Goal: Information Seeking & Learning: Learn about a topic

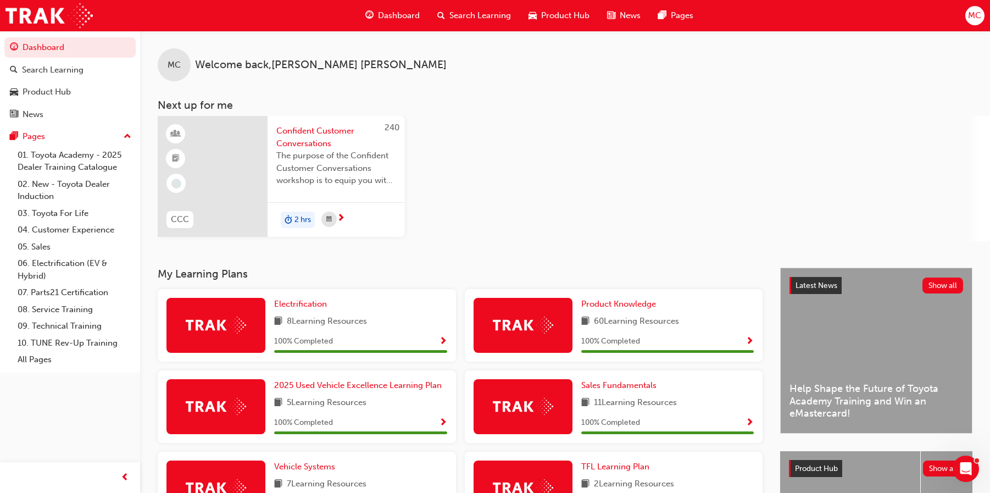
click at [473, 12] on span "Search Learning" at bounding box center [480, 15] width 62 height 13
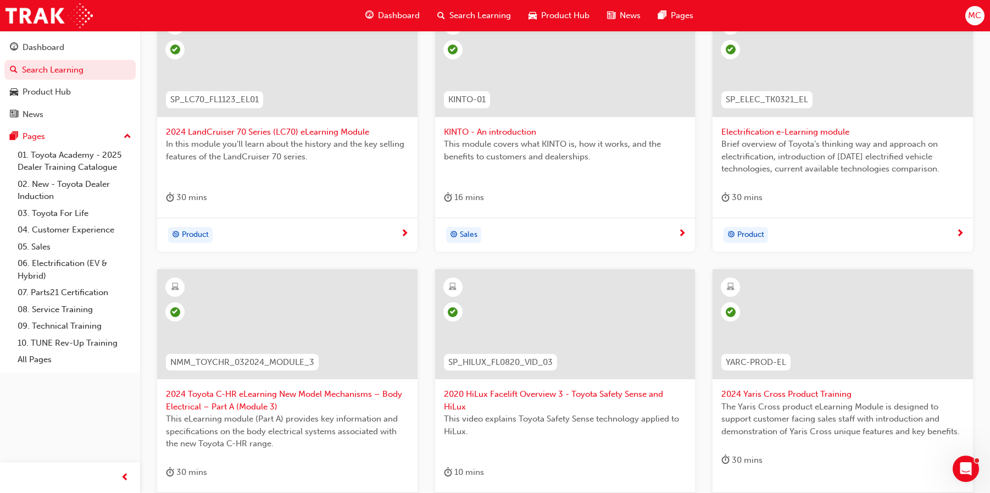
scroll to position [275, 0]
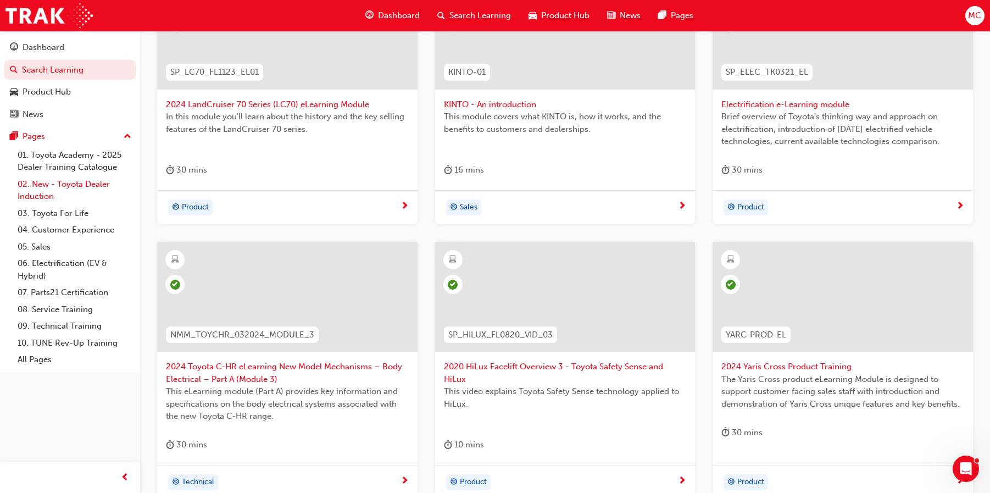
click at [94, 182] on link "02. New - Toyota Dealer Induction" at bounding box center [74, 190] width 123 height 29
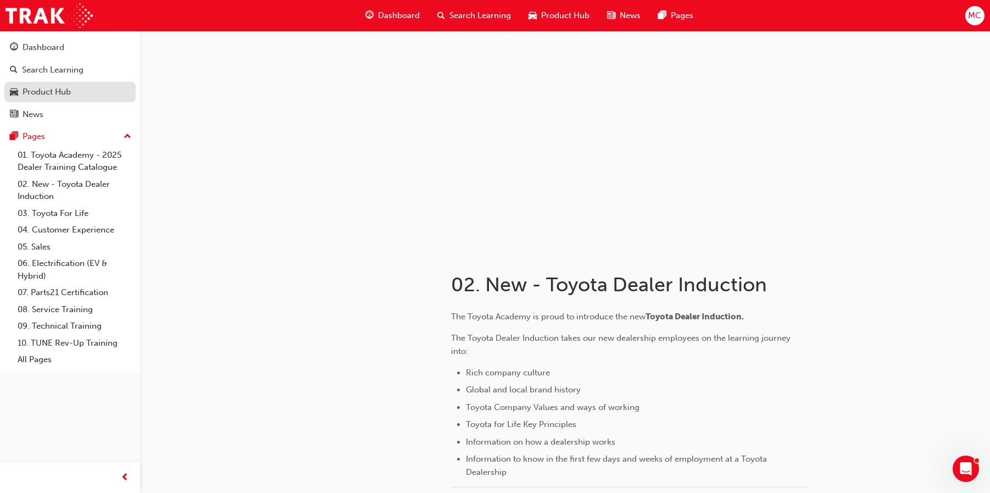
click at [50, 90] on div "Product Hub" at bounding box center [47, 92] width 48 height 13
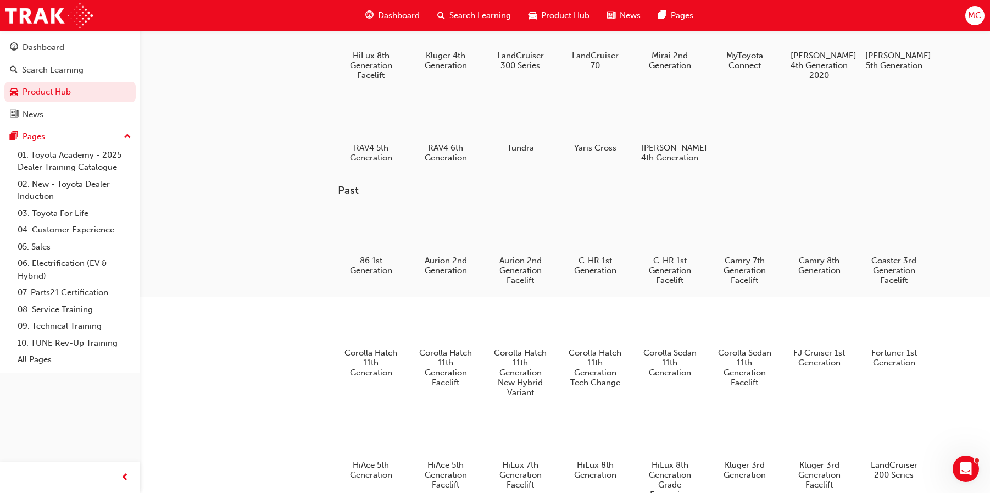
scroll to position [110, 0]
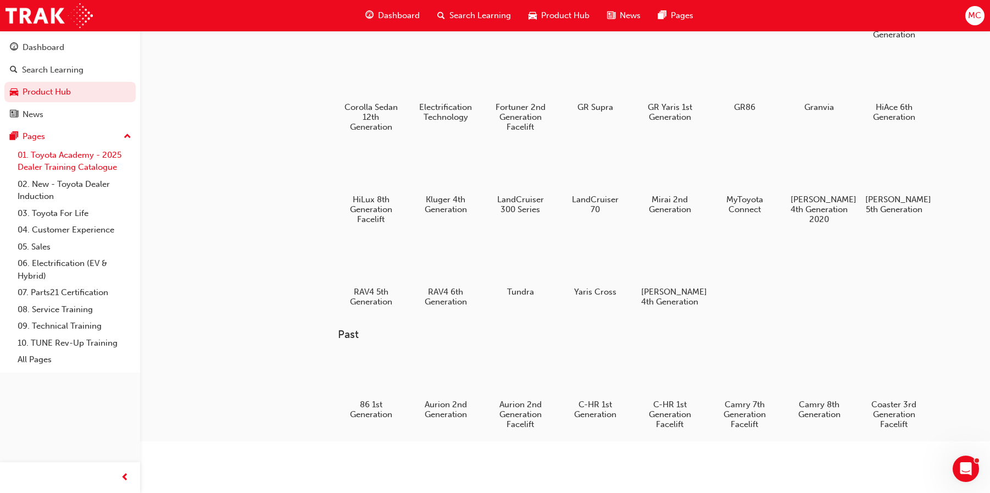
click at [84, 157] on link "01. Toyota Academy - 2025 Dealer Training Catalogue" at bounding box center [74, 161] width 123 height 29
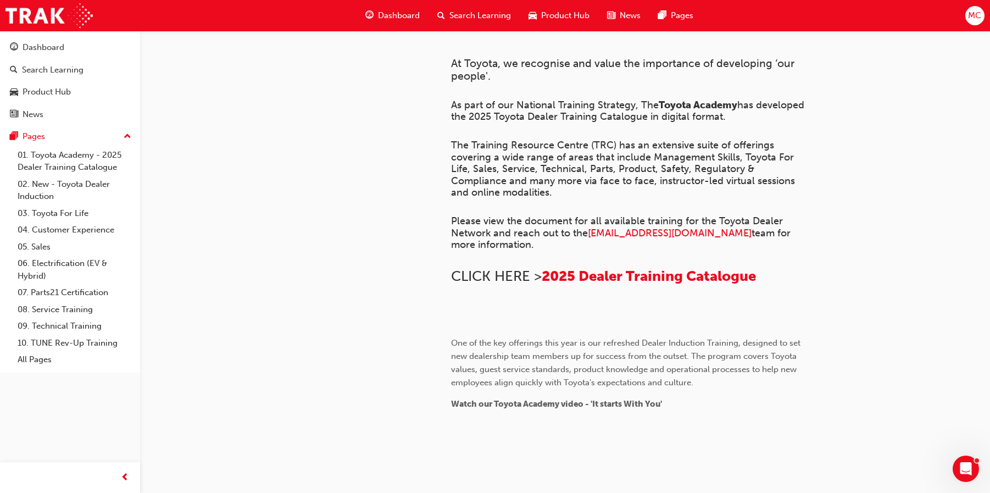
scroll to position [110, 0]
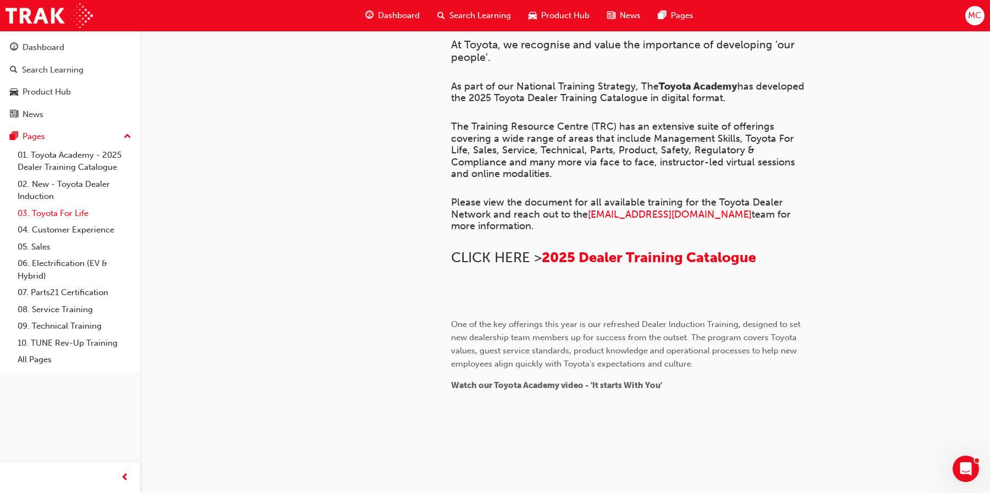
click at [81, 214] on link "03. Toyota For Life" at bounding box center [74, 213] width 123 height 17
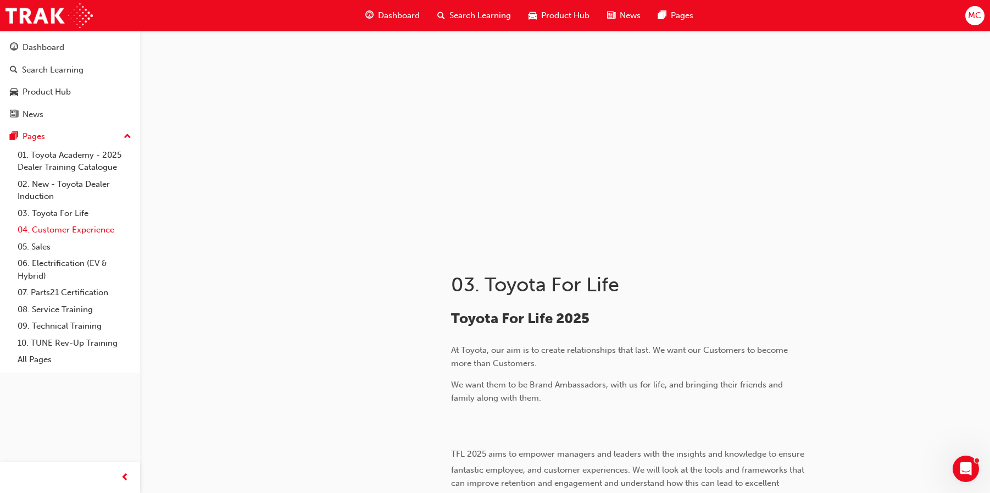
click at [81, 230] on link "04. Customer Experience" at bounding box center [74, 229] width 123 height 17
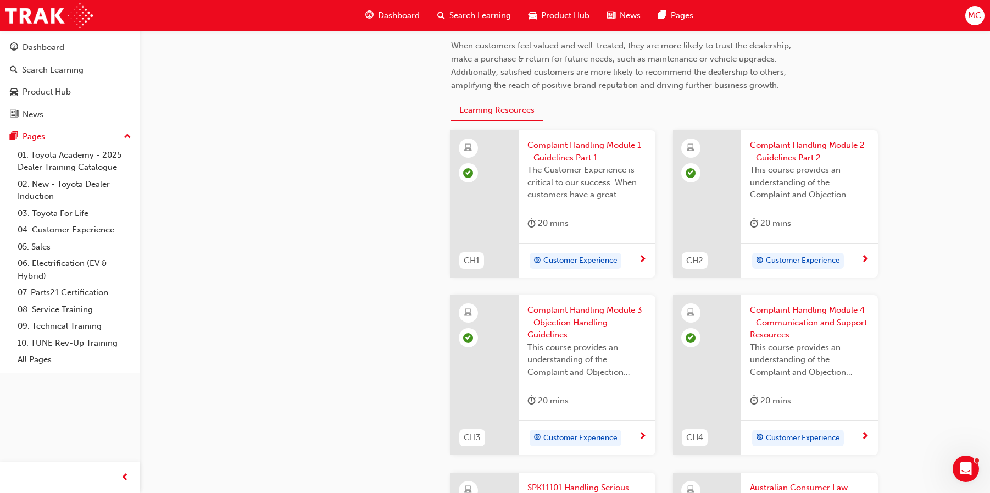
scroll to position [330, 0]
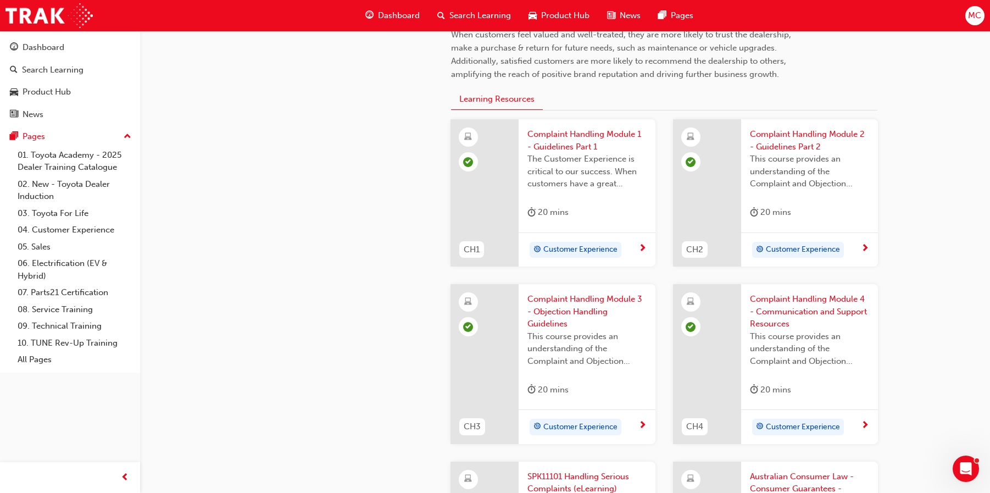
click at [576, 249] on span "Customer Experience" at bounding box center [580, 249] width 74 height 13
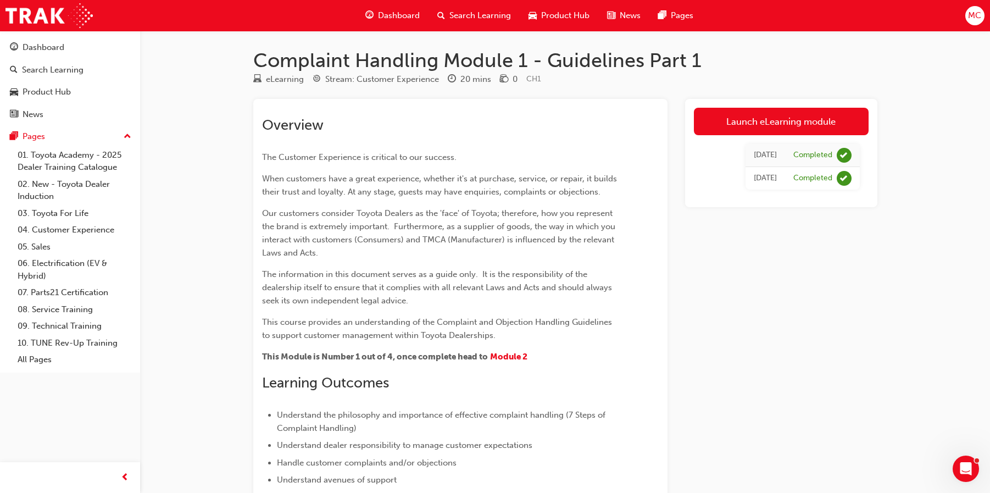
click at [474, 14] on span "Search Learning" at bounding box center [480, 15] width 62 height 13
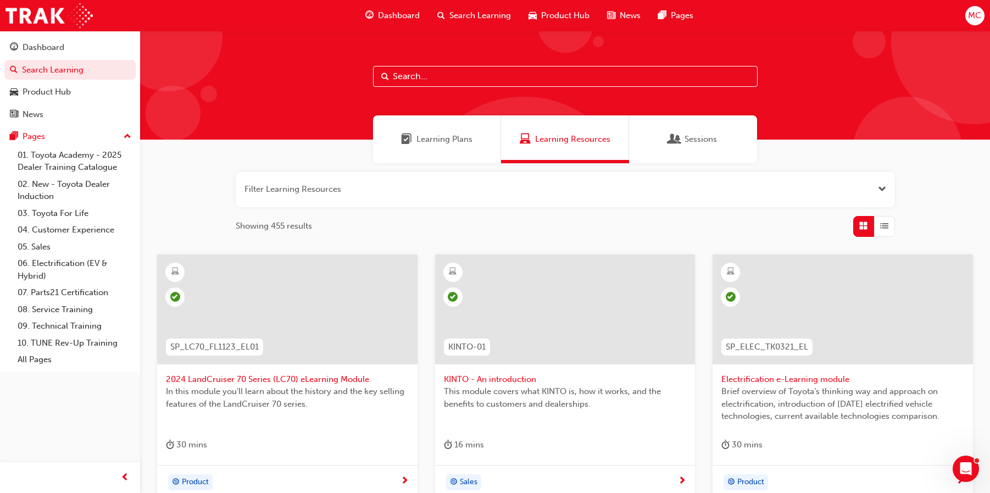
click at [457, 140] on span "Learning Plans" at bounding box center [444, 139] width 56 height 13
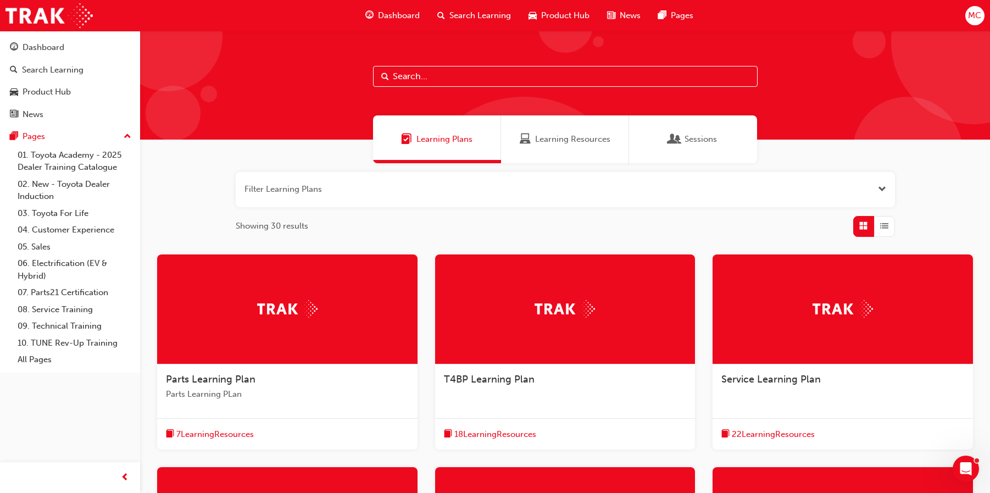
click at [552, 143] on span "Learning Resources" at bounding box center [572, 139] width 75 height 13
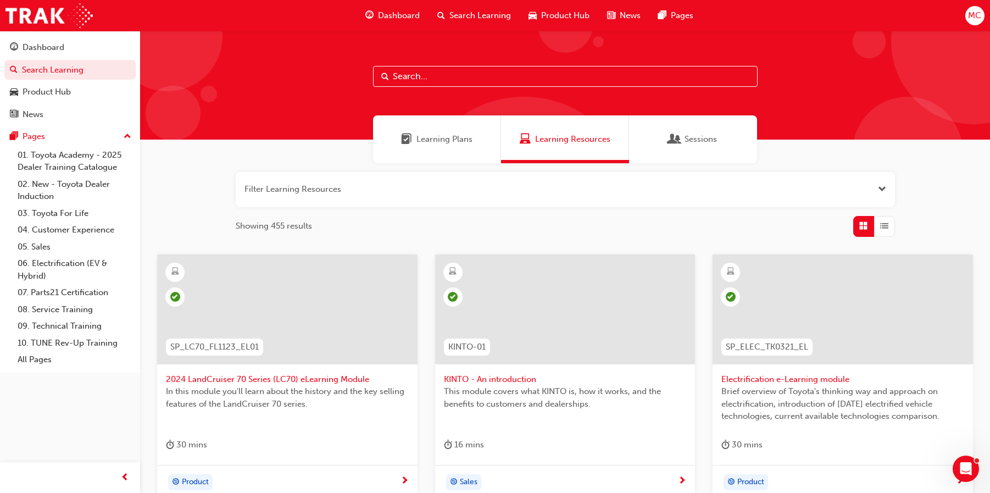
click at [470, 10] on span "Search Learning" at bounding box center [480, 15] width 62 height 13
click at [883, 187] on span "Open the filter" at bounding box center [882, 189] width 8 height 13
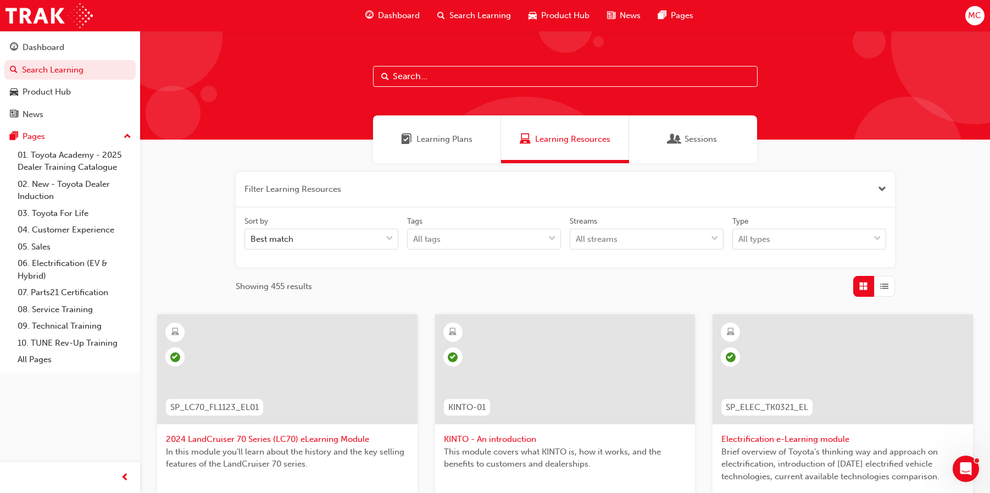
click at [883, 187] on span "Close the filter" at bounding box center [882, 189] width 8 height 13
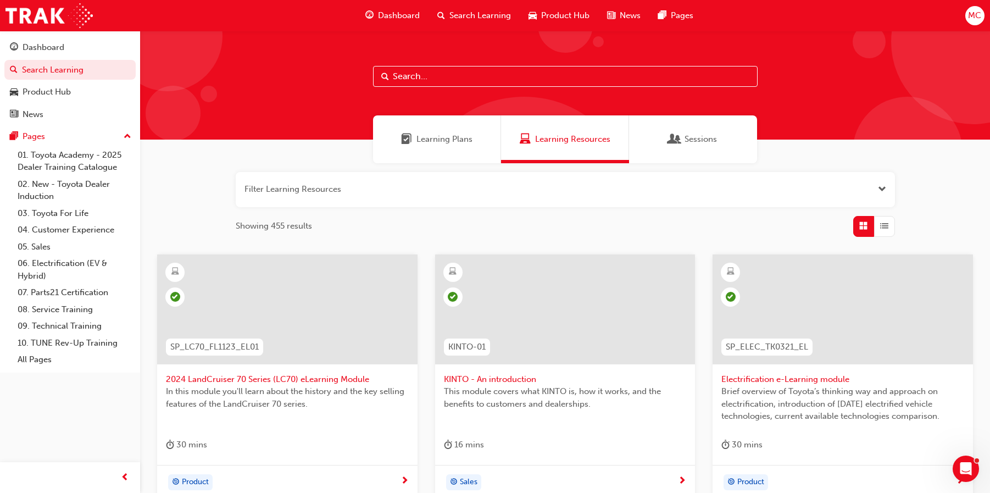
click at [278, 187] on button "button" at bounding box center [565, 189] width 659 height 35
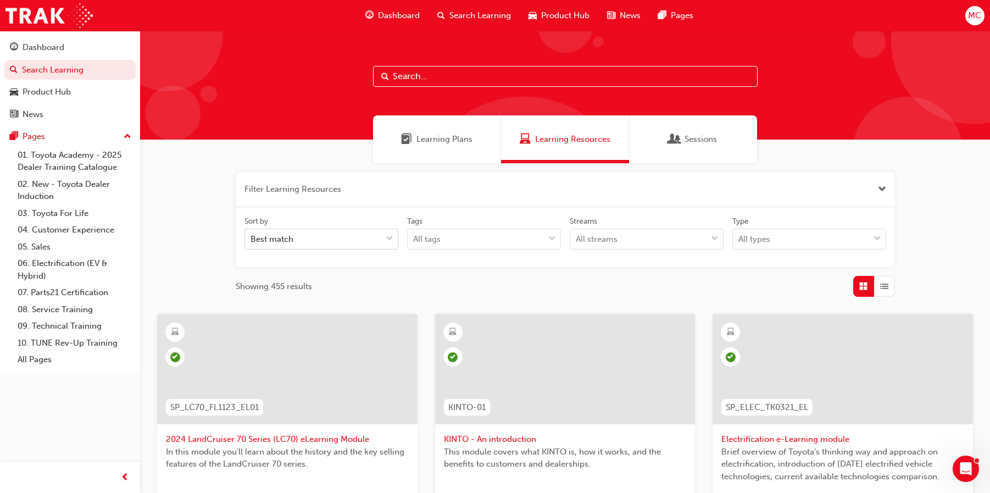
click at [391, 241] on span "down-icon" at bounding box center [390, 239] width 8 height 14
click at [252, 241] on input "Sort by Best match" at bounding box center [251, 238] width 1 height 9
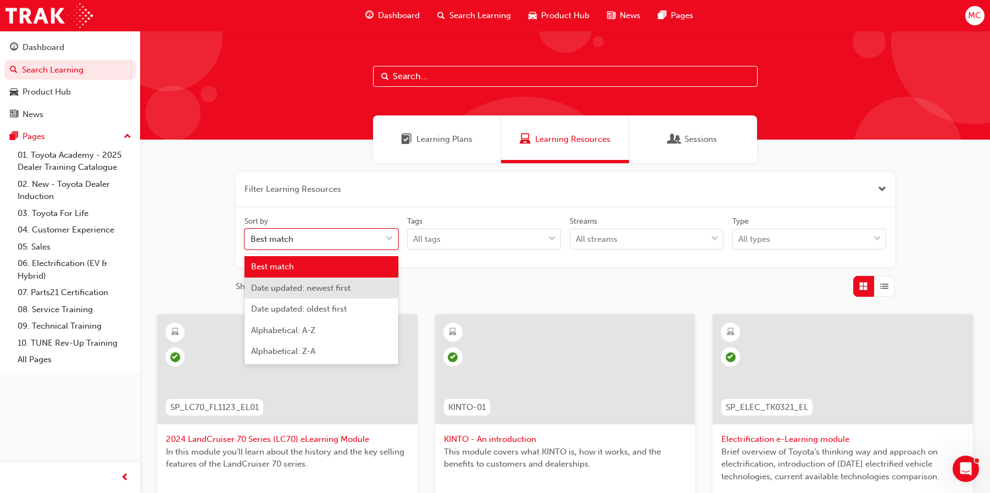
click at [346, 290] on span "Date updated: newest first" at bounding box center [300, 288] width 99 height 10
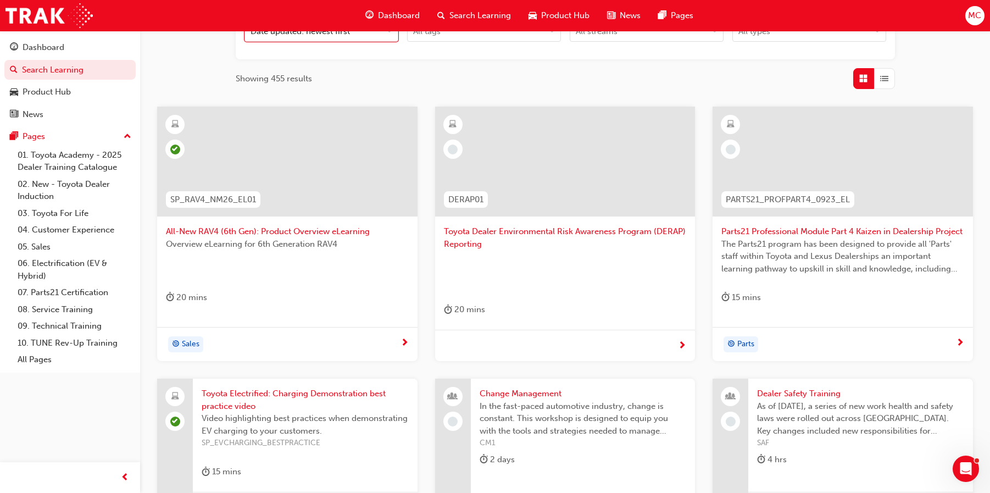
scroll to position [220, 0]
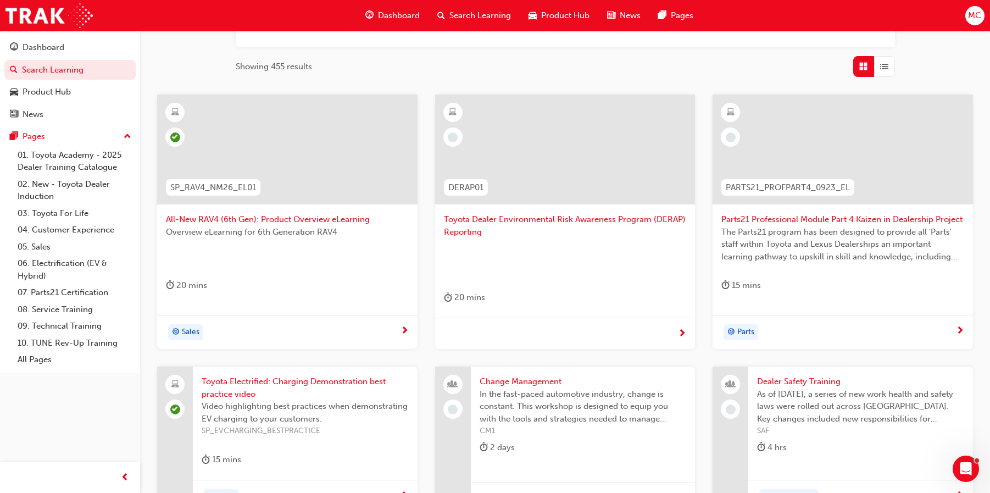
click at [190, 329] on span "Sales" at bounding box center [191, 332] width 18 height 13
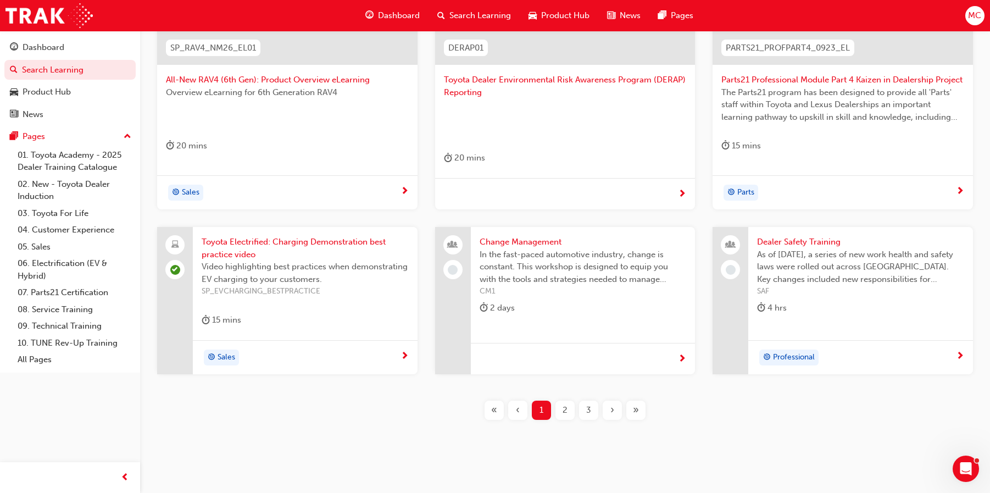
scroll to position [375, 0]
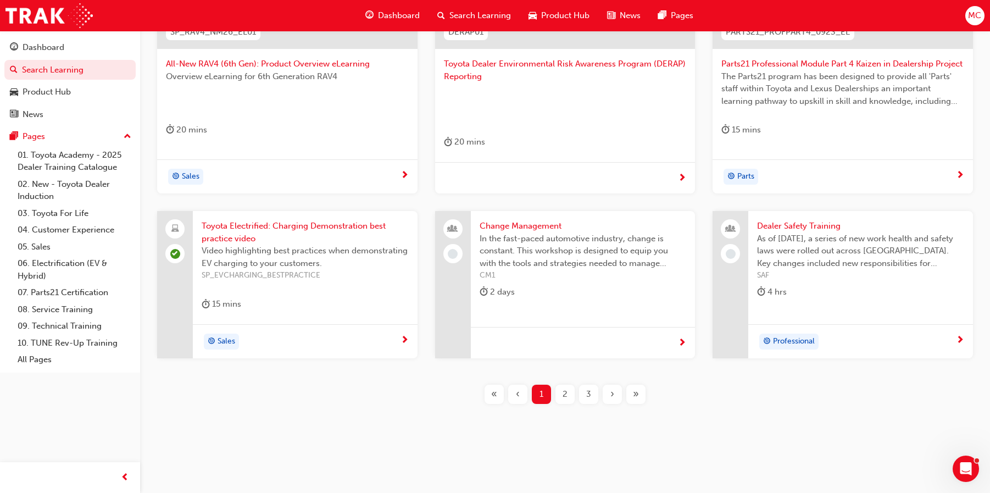
click at [220, 339] on span "Sales" at bounding box center [227, 341] width 18 height 13
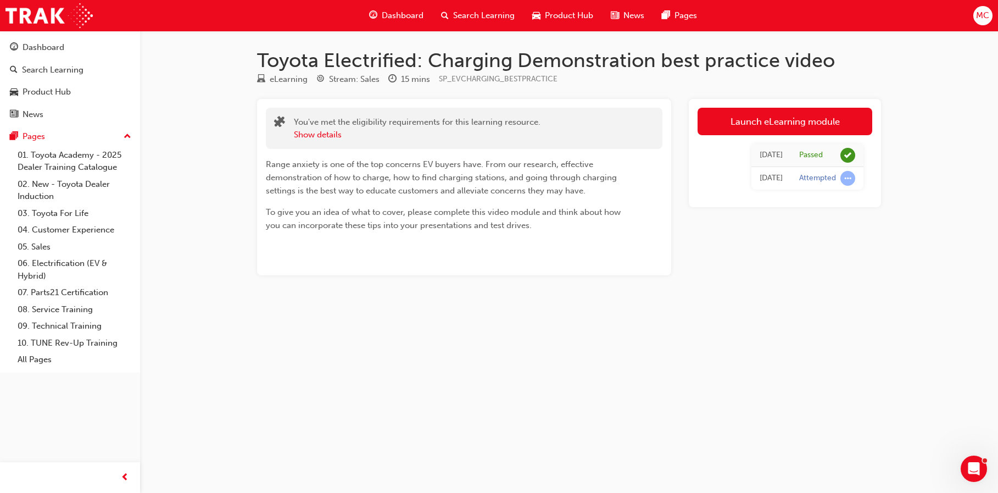
click at [469, 10] on span "Search Learning" at bounding box center [484, 15] width 62 height 13
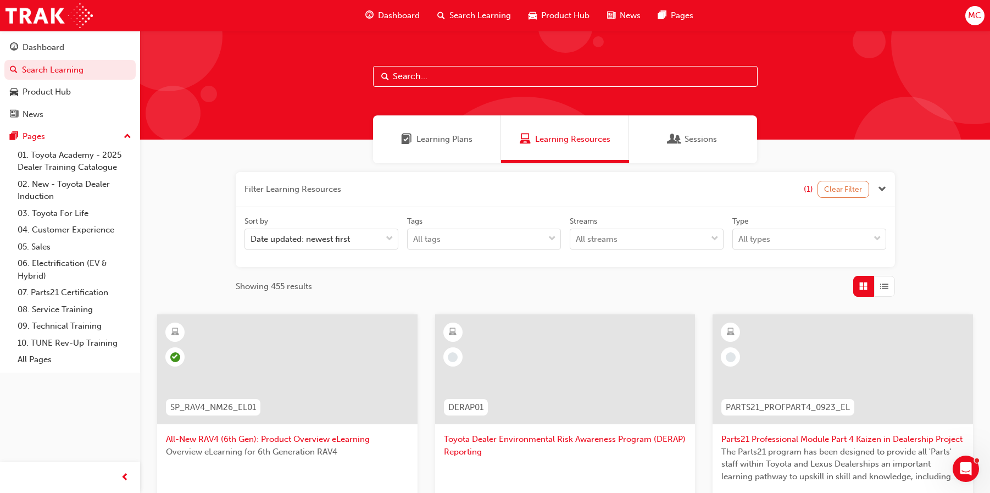
click at [848, 191] on button "Clear Filter" at bounding box center [844, 189] width 52 height 17
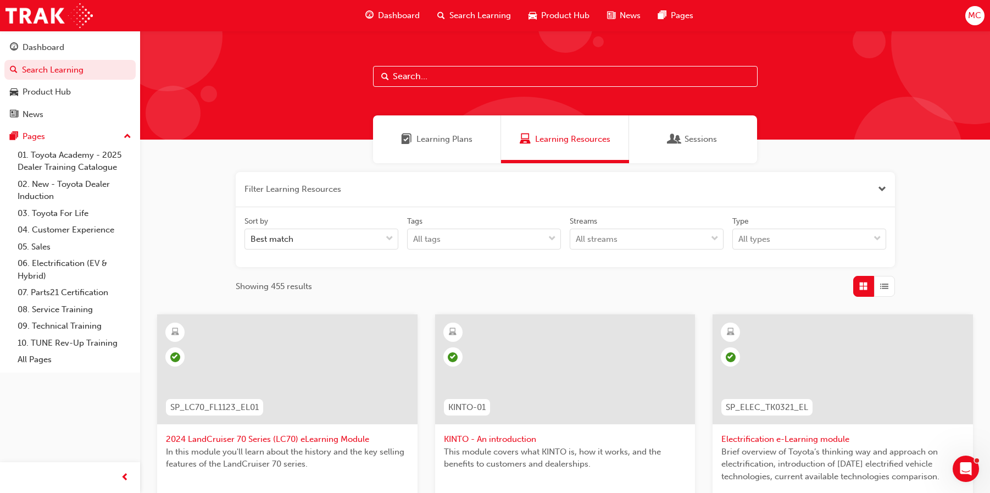
click at [658, 138] on div "Sessions" at bounding box center [693, 139] width 128 height 48
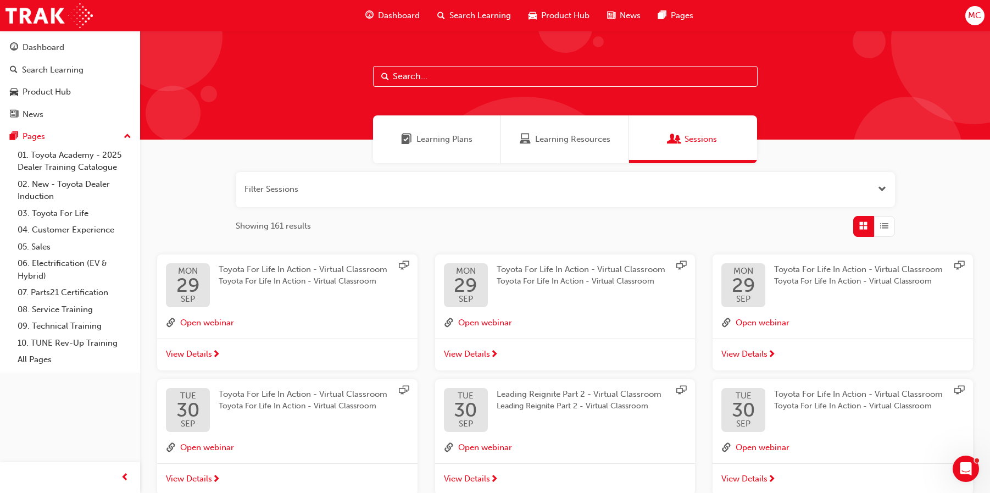
click at [393, 84] on input "text" at bounding box center [565, 76] width 385 height 21
click at [441, 138] on span "Learning Plans" at bounding box center [444, 139] width 56 height 13
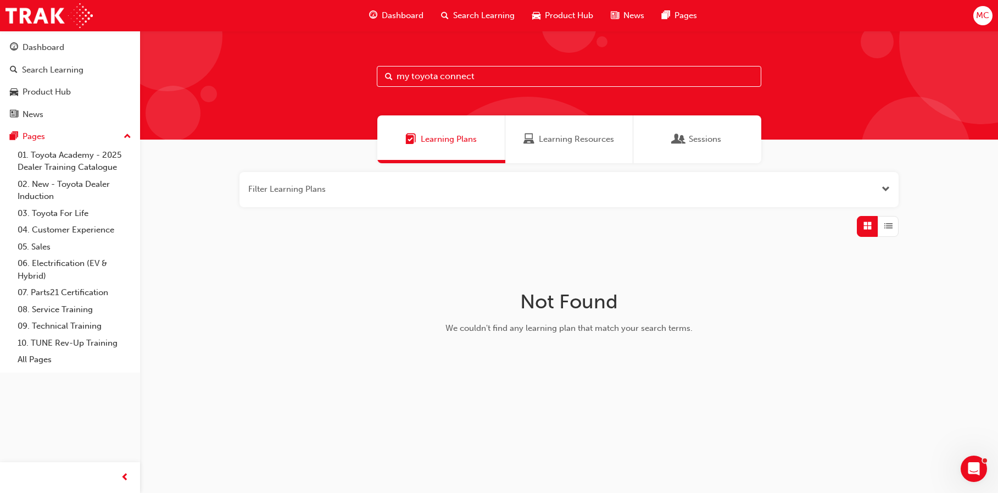
click at [543, 139] on span "Learning Resources" at bounding box center [576, 139] width 75 height 13
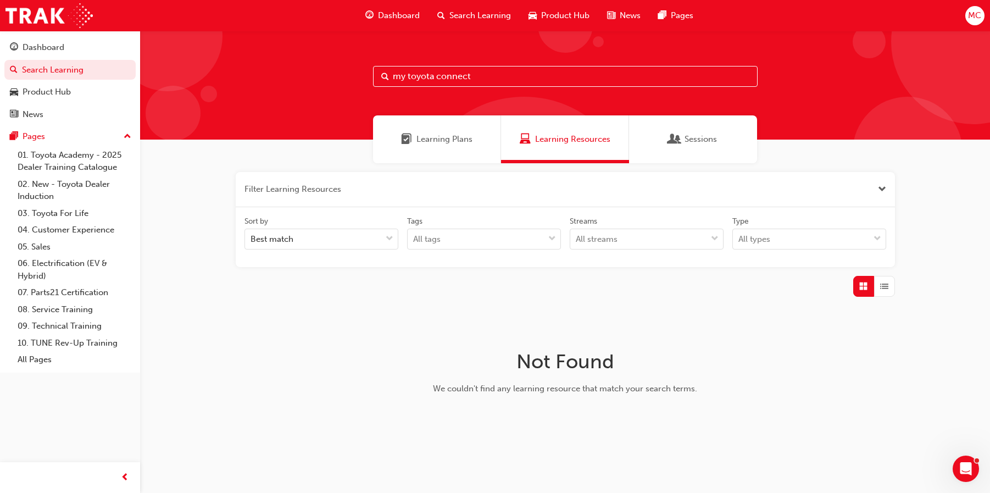
click at [476, 77] on input "my toyota connect" at bounding box center [565, 76] width 385 height 21
click at [467, 73] on input "my toyota App" at bounding box center [565, 76] width 385 height 21
type input "my toyota connect"
click at [548, 146] on div "Learning Resources" at bounding box center [565, 139] width 128 height 48
click at [552, 81] on input "my toyota connect" at bounding box center [565, 76] width 385 height 21
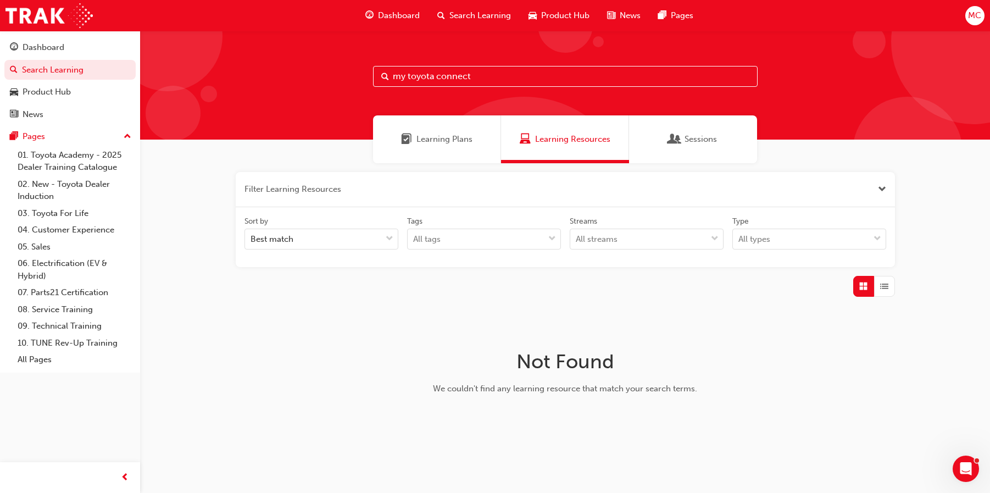
click at [480, 14] on span "Search Learning" at bounding box center [480, 15] width 62 height 13
click at [34, 43] on div "Dashboard" at bounding box center [44, 47] width 42 height 13
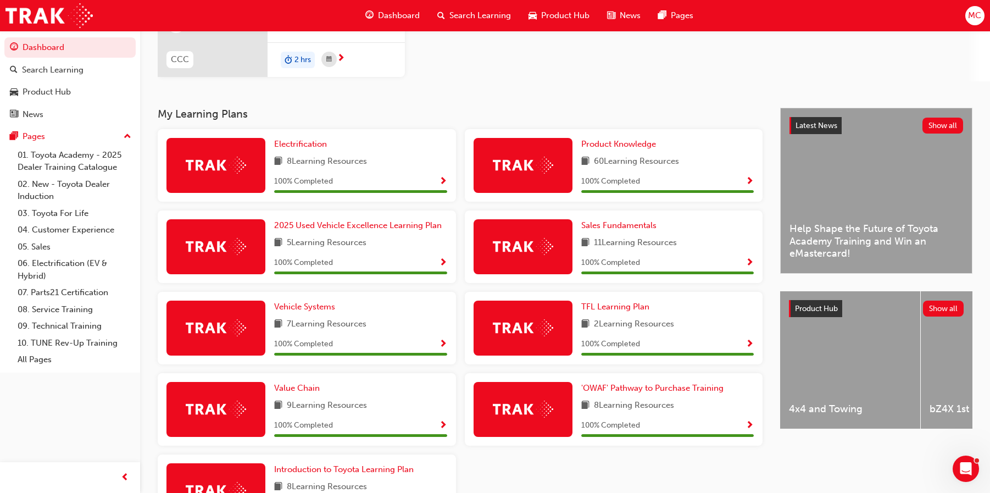
scroll to position [165, 0]
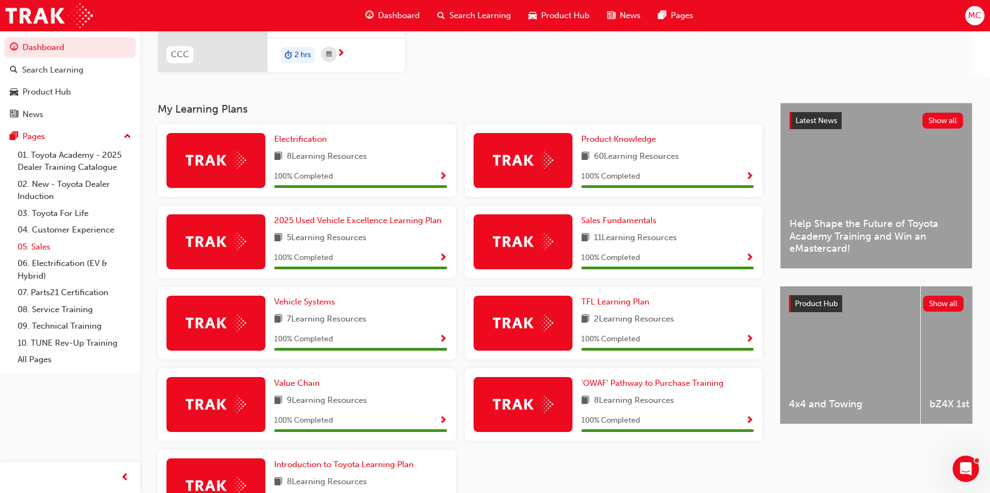
click at [40, 248] on link "05. Sales" at bounding box center [74, 246] width 123 height 17
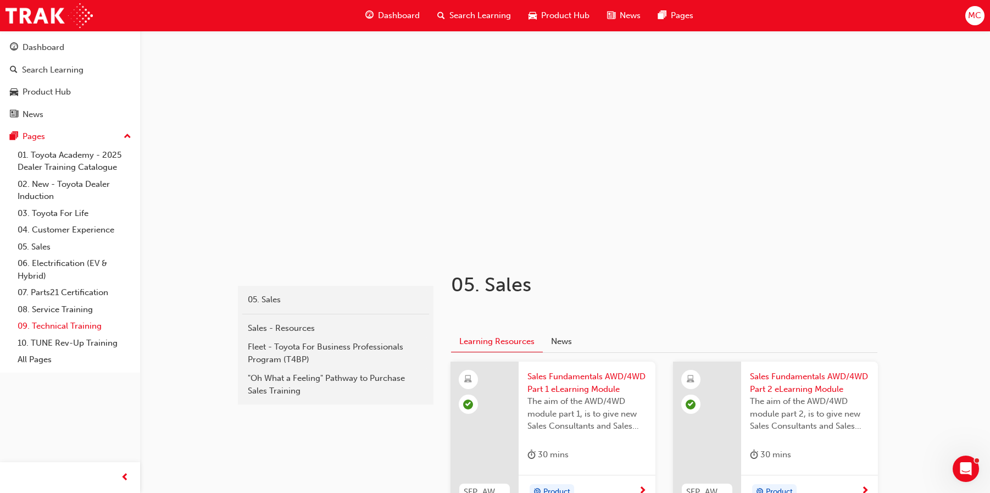
click at [47, 321] on link "09. Technical Training" at bounding box center [74, 326] width 123 height 17
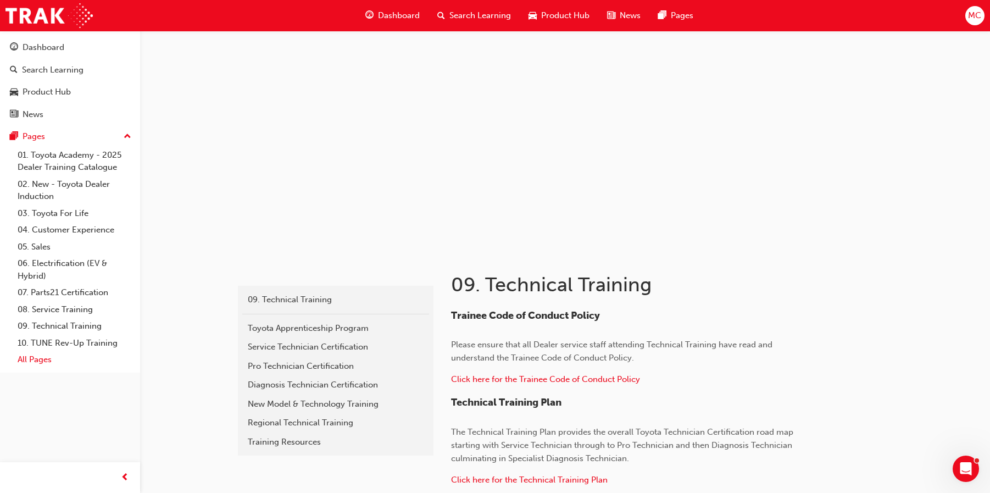
click at [43, 358] on link "All Pages" at bounding box center [74, 359] width 123 height 17
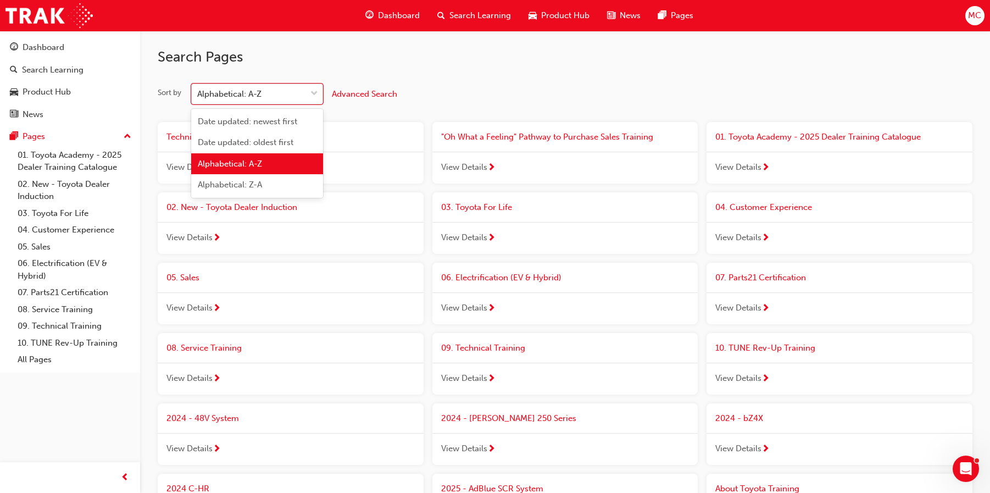
click at [252, 93] on div "Alphabetical: A-Z" at bounding box center [229, 94] width 64 height 13
click at [198, 93] on input "Sort by option Alphabetical: A-Z focused, 3 of 4. 4 results available. Use Up a…" at bounding box center [197, 93] width 1 height 9
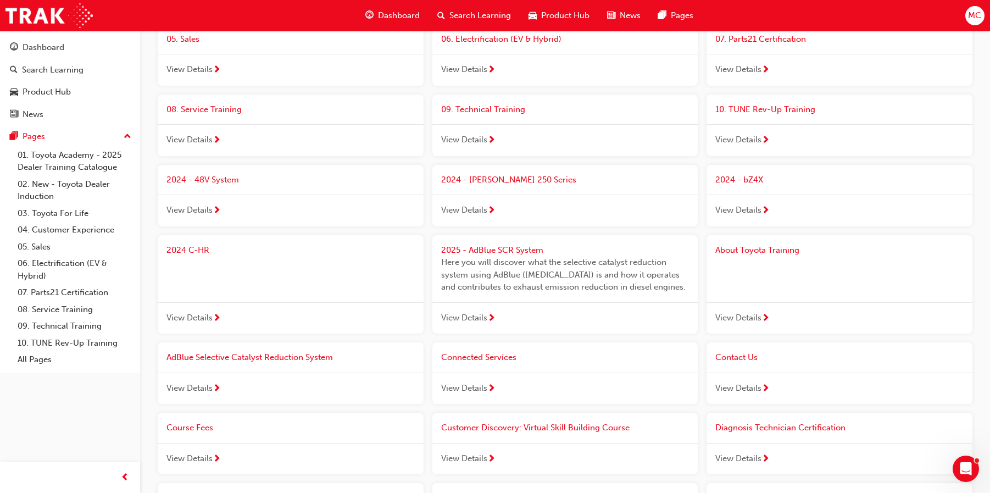
scroll to position [275, 0]
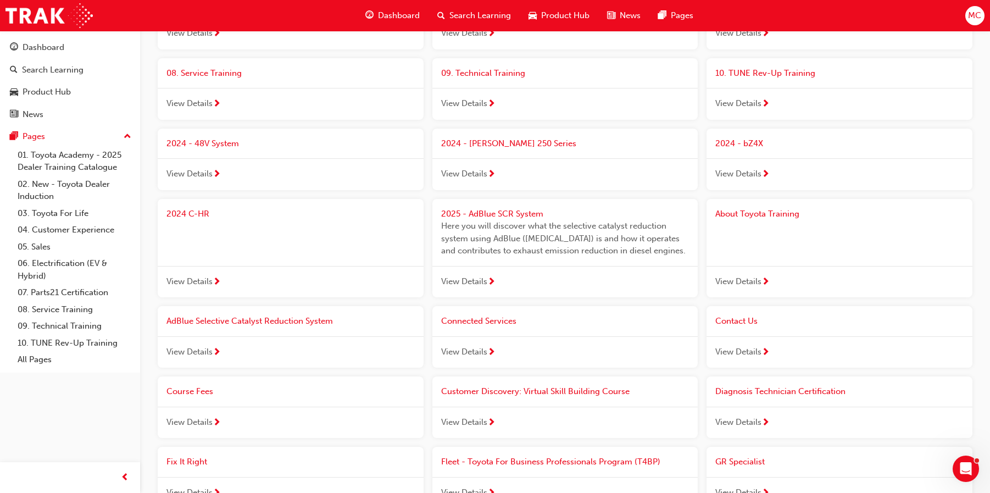
click at [470, 324] on span "Connected Services" at bounding box center [478, 321] width 75 height 10
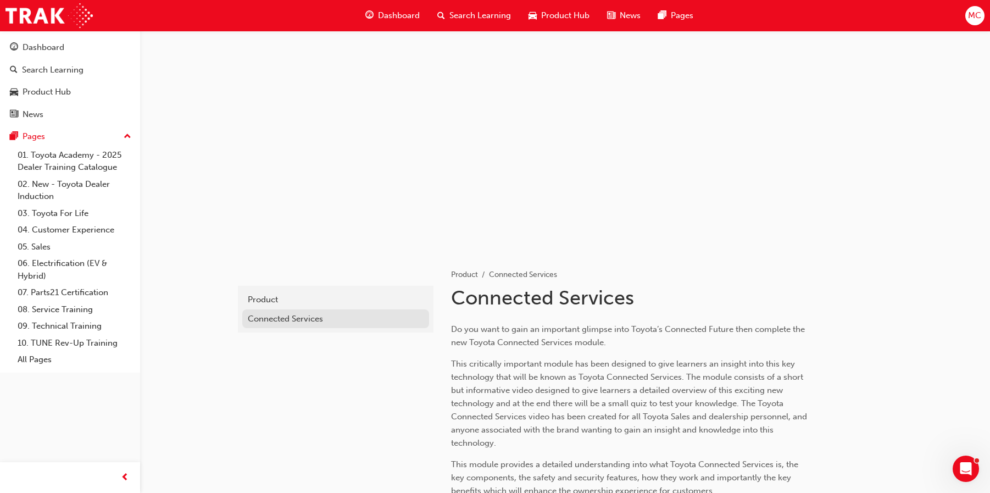
click at [299, 321] on div "Connected Services" at bounding box center [336, 319] width 176 height 13
click at [48, 65] on div "Search Learning" at bounding box center [53, 70] width 62 height 13
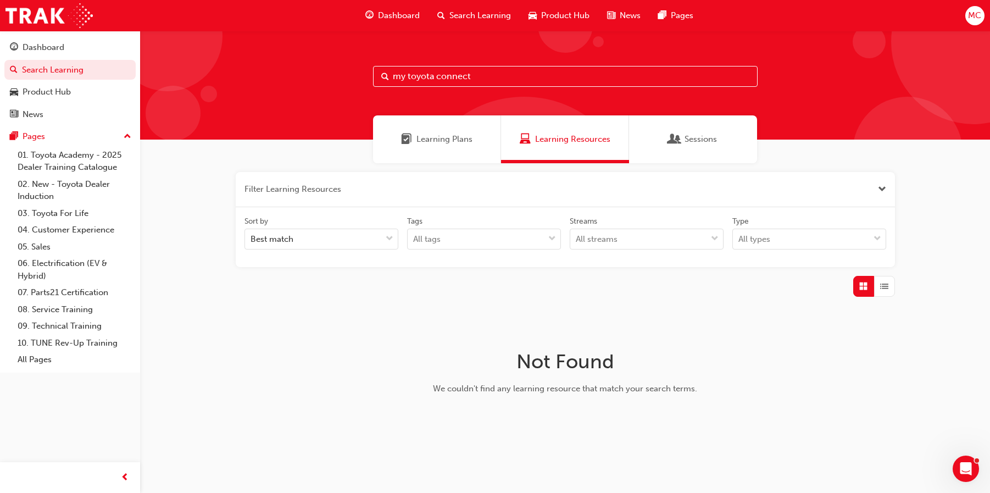
click at [480, 76] on input "my toyota connect" at bounding box center [565, 76] width 385 height 21
type input "m"
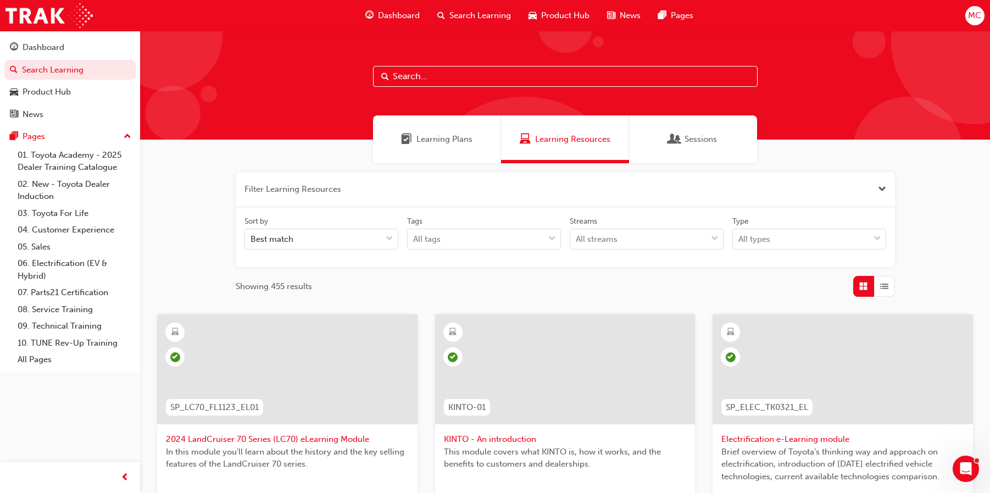
click at [452, 134] on span "Learning Plans" at bounding box center [444, 139] width 56 height 13
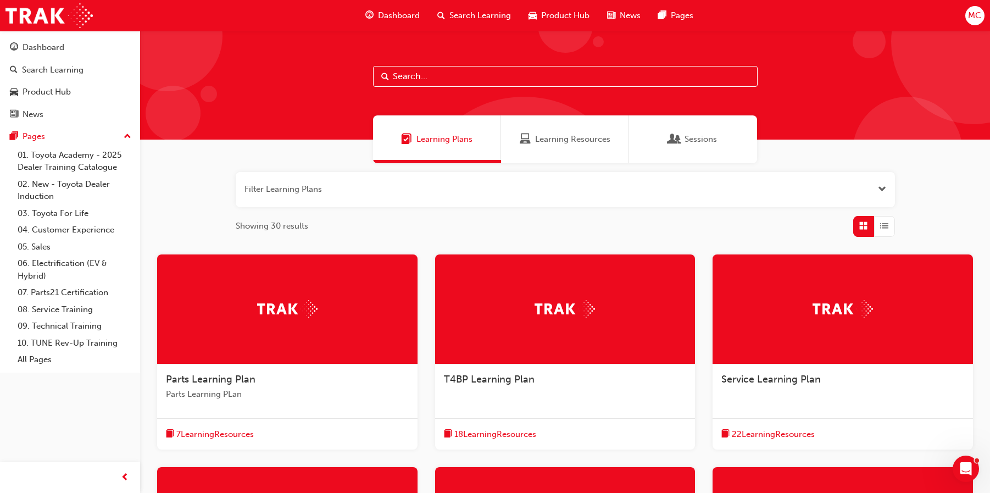
click at [553, 142] on span "Learning Resources" at bounding box center [572, 139] width 75 height 13
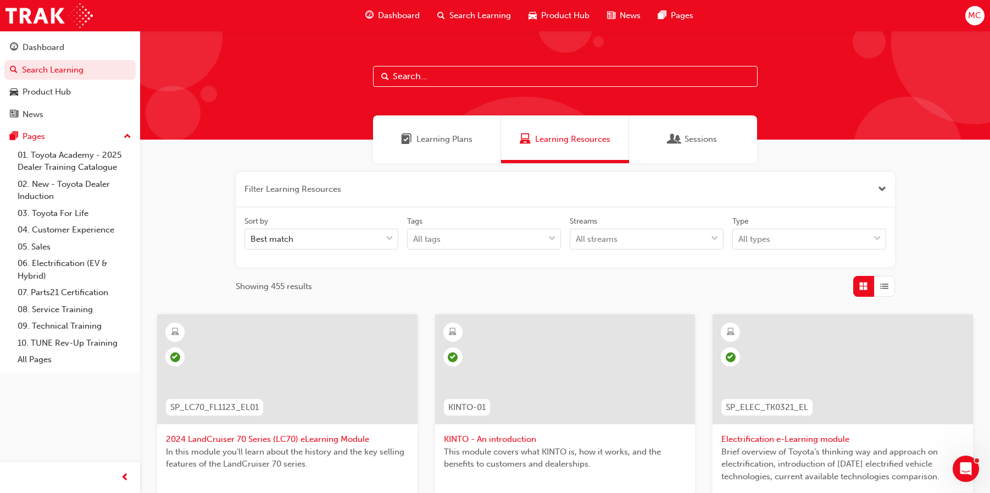
click at [390, 77] on input "text" at bounding box center [565, 76] width 385 height 21
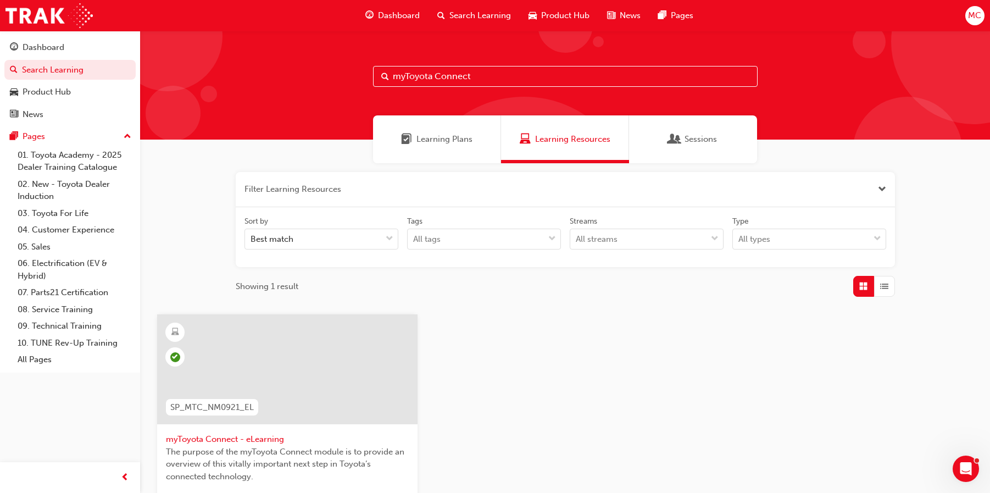
type input "myToyota Connect"
click at [562, 152] on div "Learning Resources" at bounding box center [565, 139] width 128 height 48
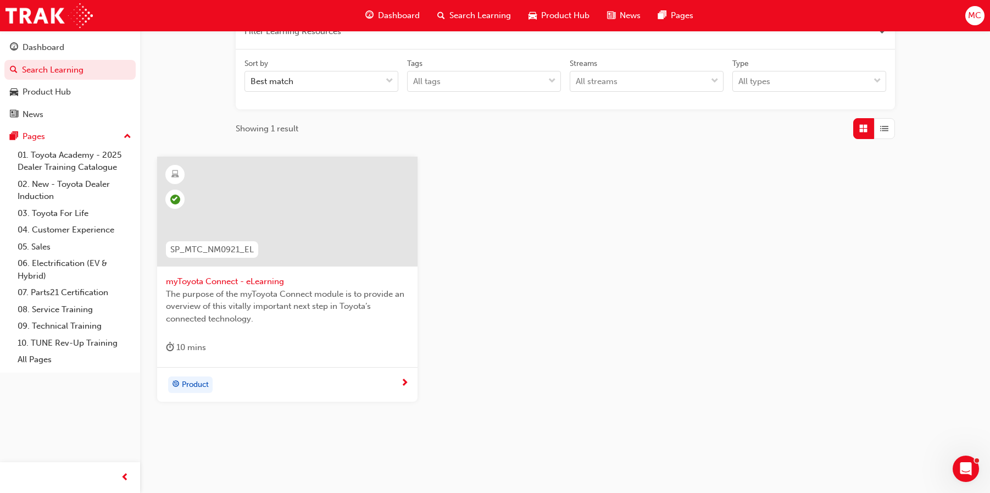
scroll to position [165, 0]
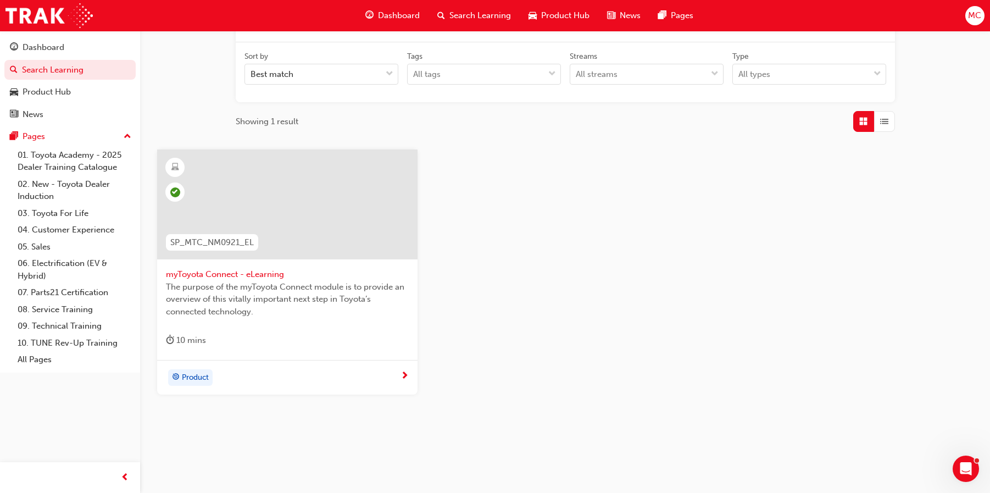
click at [202, 377] on span "Product" at bounding box center [195, 377] width 27 height 13
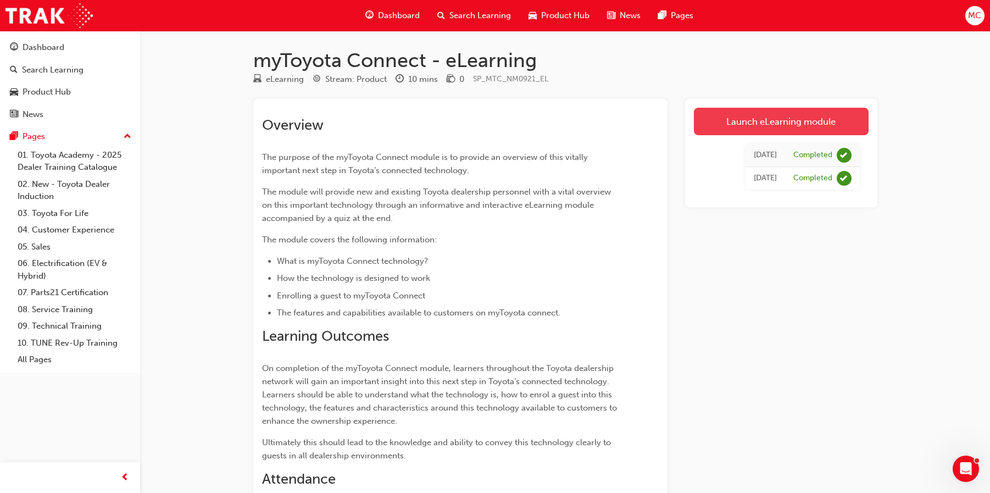
click at [772, 120] on link "Launch eLearning module" at bounding box center [781, 121] width 175 height 27
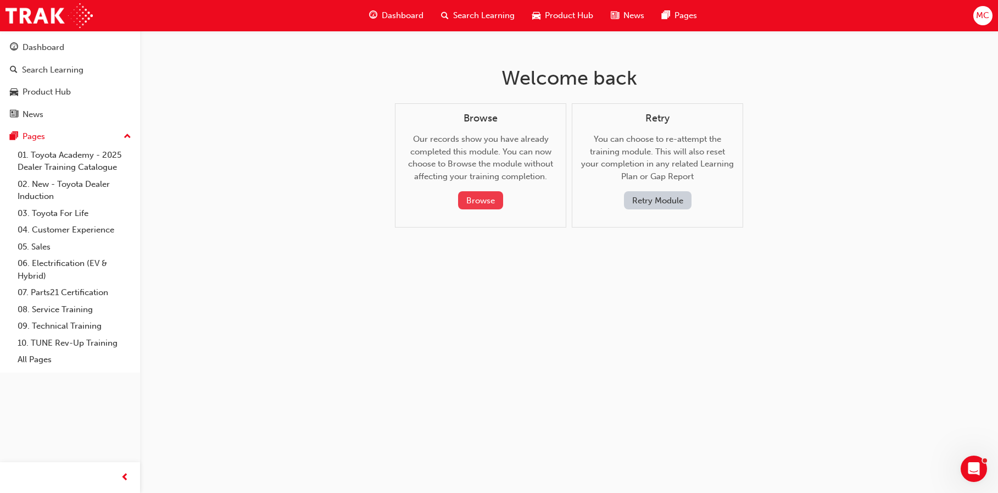
click at [480, 200] on button "Browse" at bounding box center [480, 200] width 45 height 18
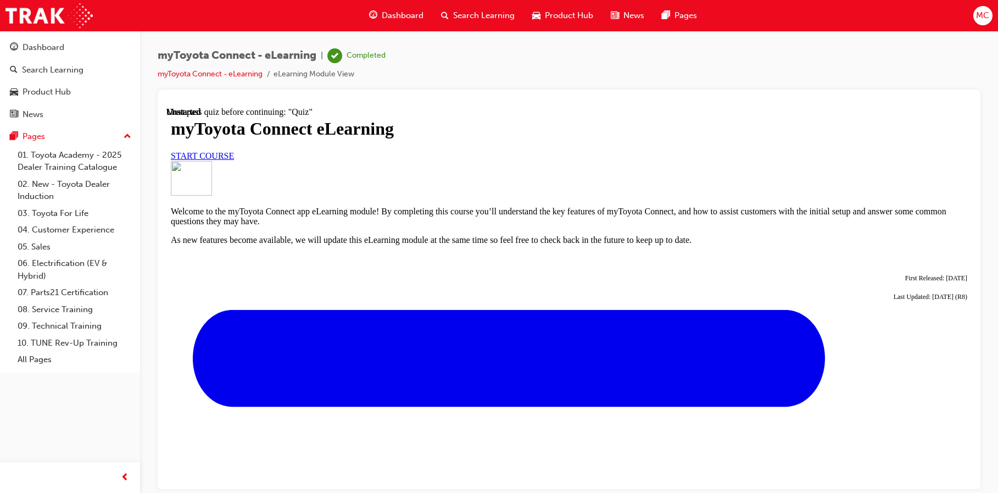
scroll to position [394, 0]
click at [742, 284] on div "Unstarted" at bounding box center [736, 289] width 15 height 10
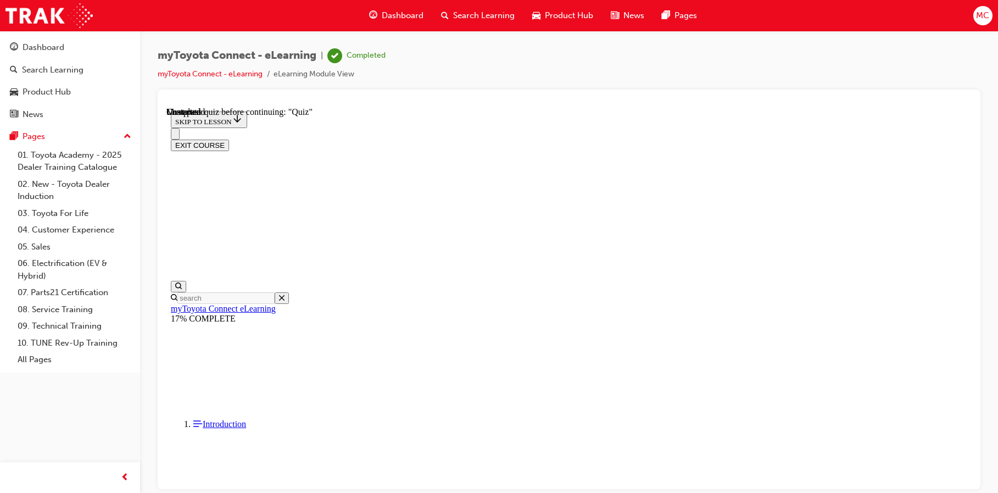
scroll to position [968, 0]
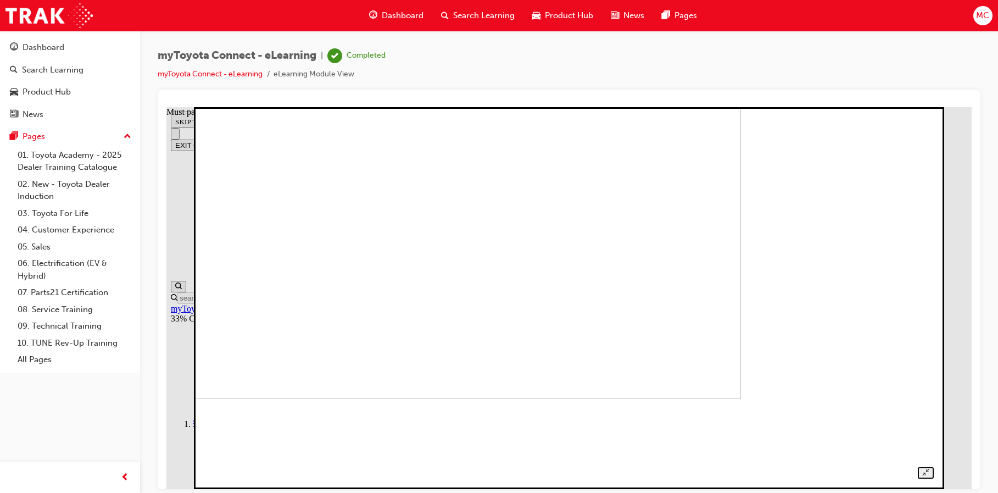
click at [510, 305] on img at bounding box center [384, 207] width 714 height 382
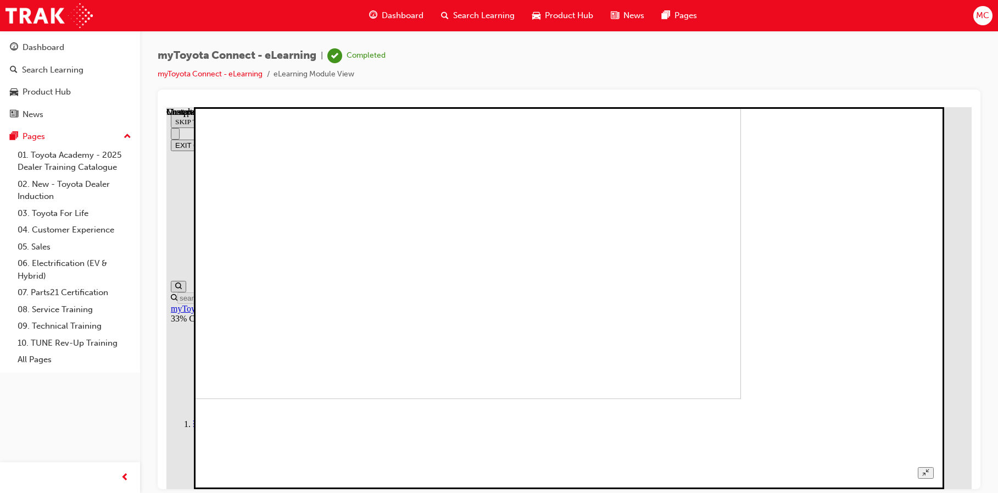
click at [741, 344] on img at bounding box center [384, 207] width 714 height 382
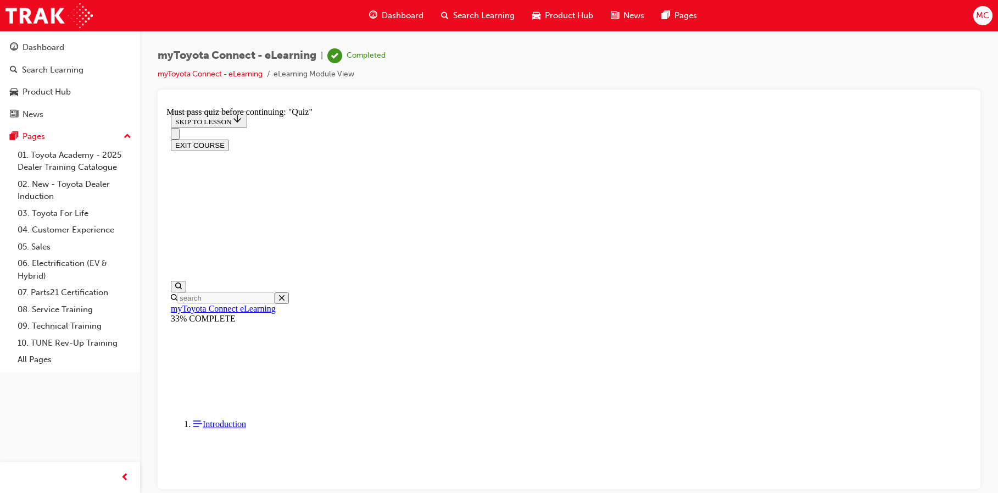
scroll to position [2958, 0]
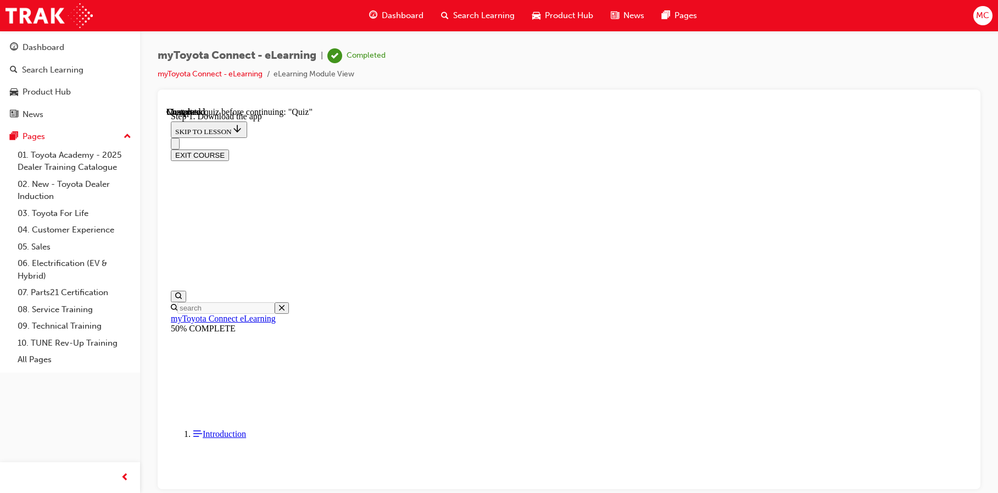
scroll to position [282, 0]
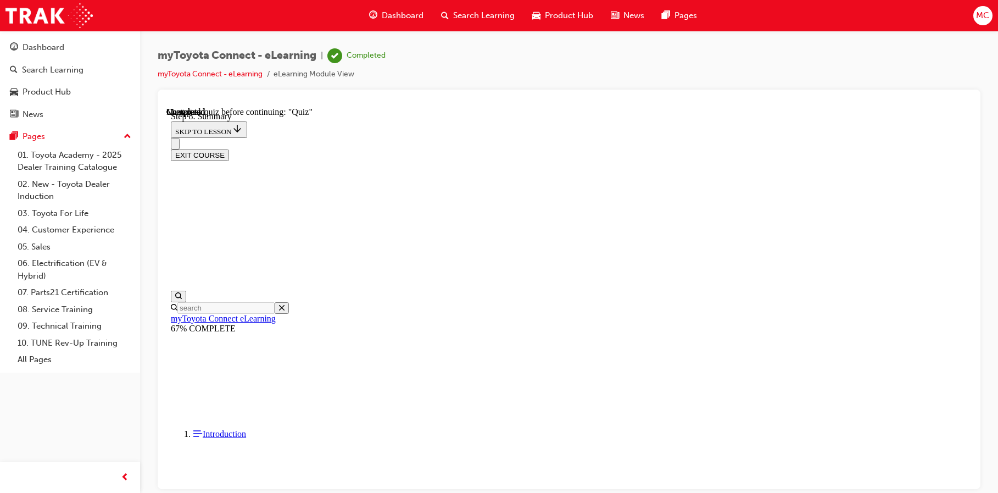
scroll to position [1041, 0]
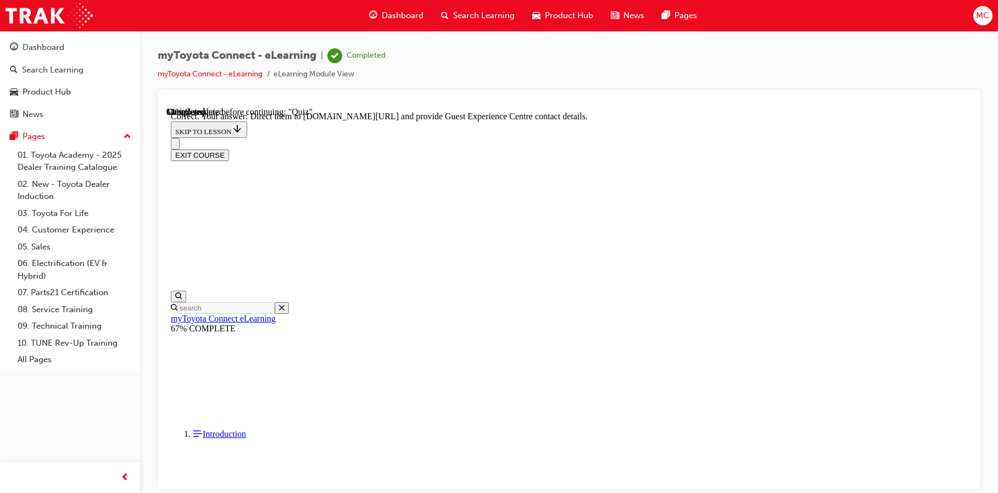
scroll to position [237, 0]
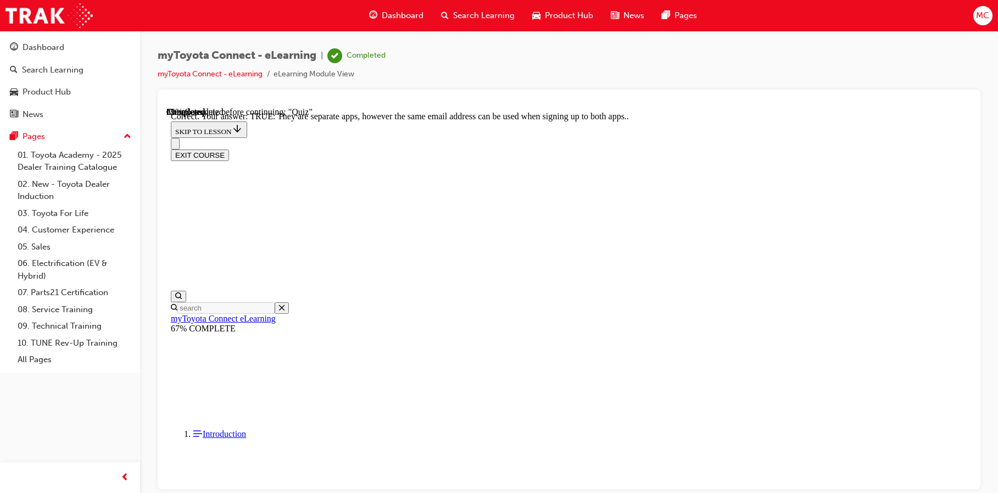
scroll to position [141, 0]
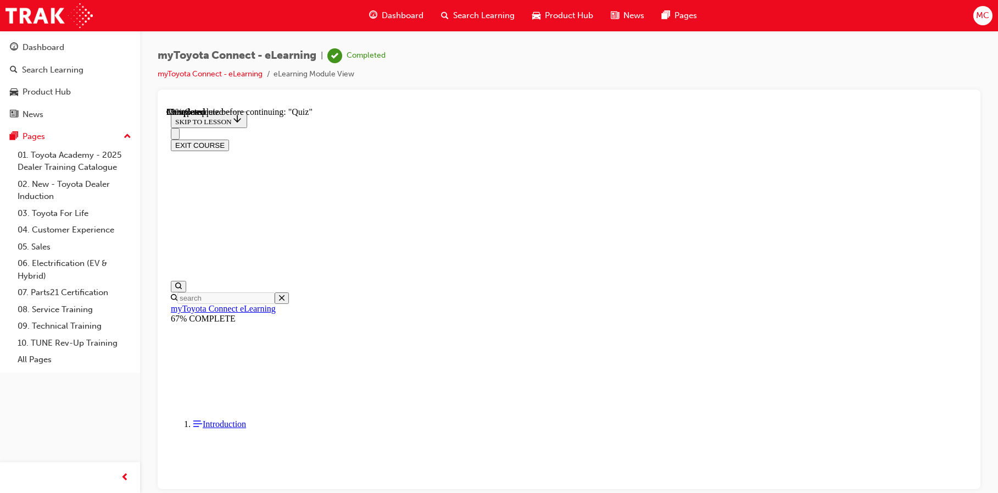
scroll to position [111, 0]
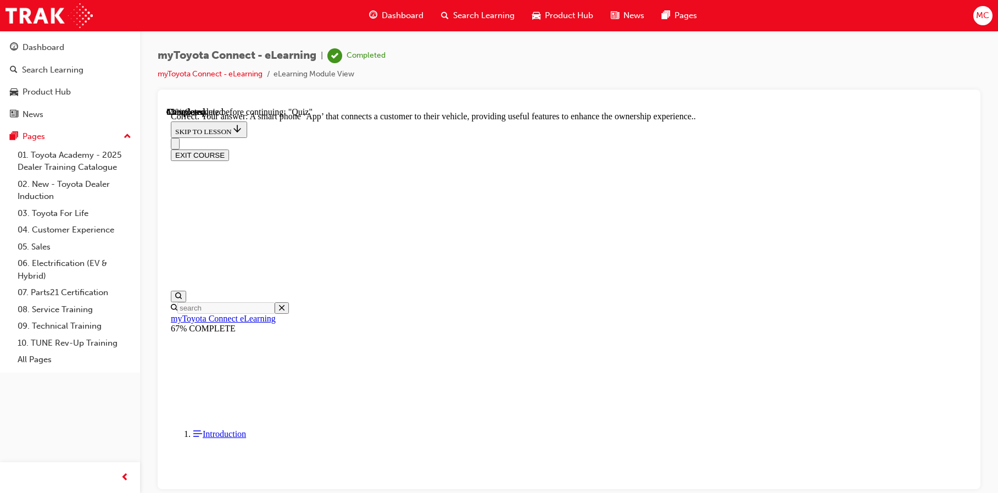
scroll to position [215, 0]
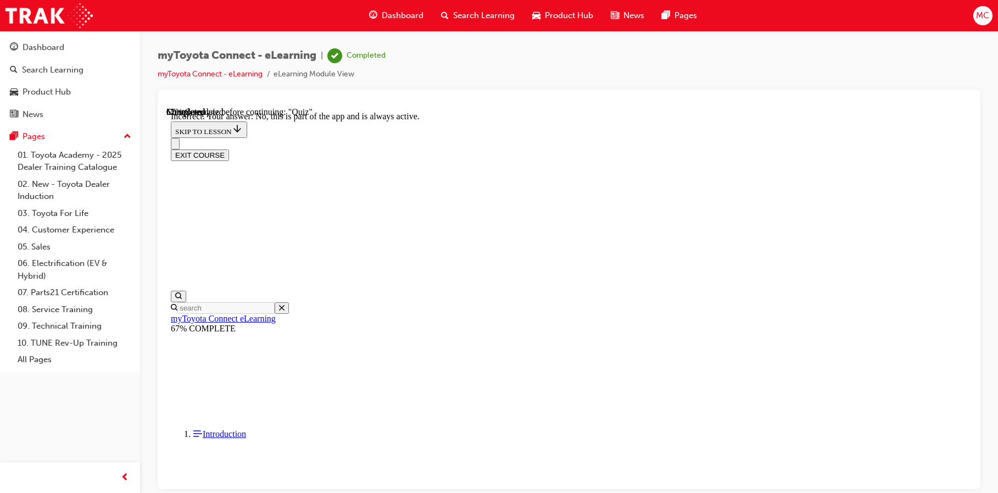
scroll to position [138, 0]
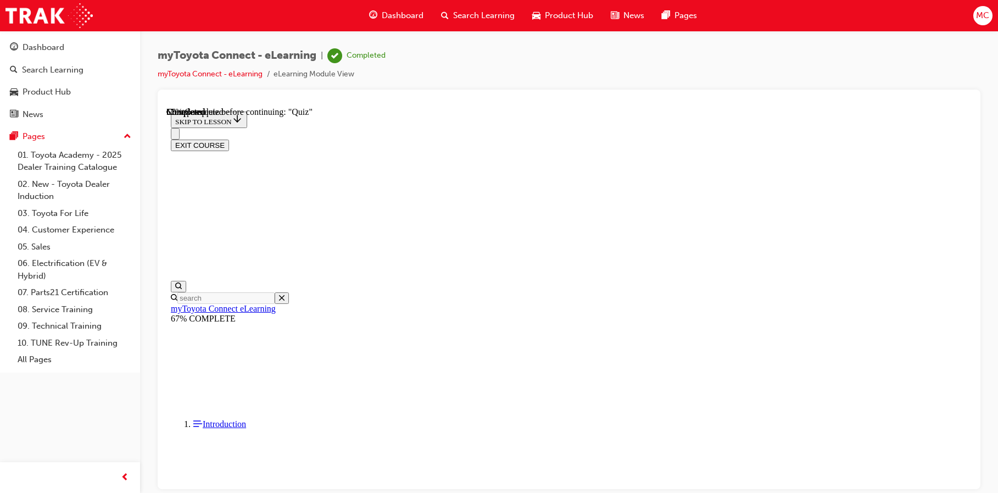
scroll to position [111, 0]
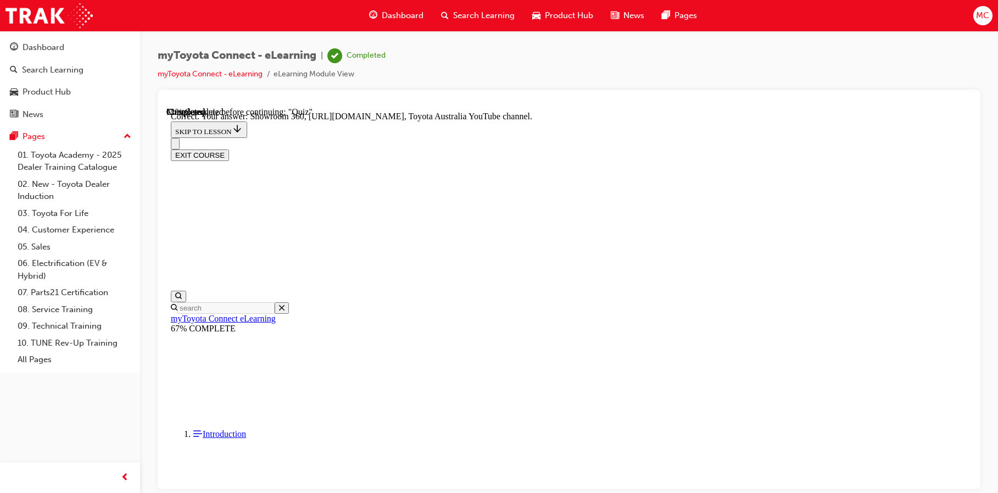
scroll to position [237, 0]
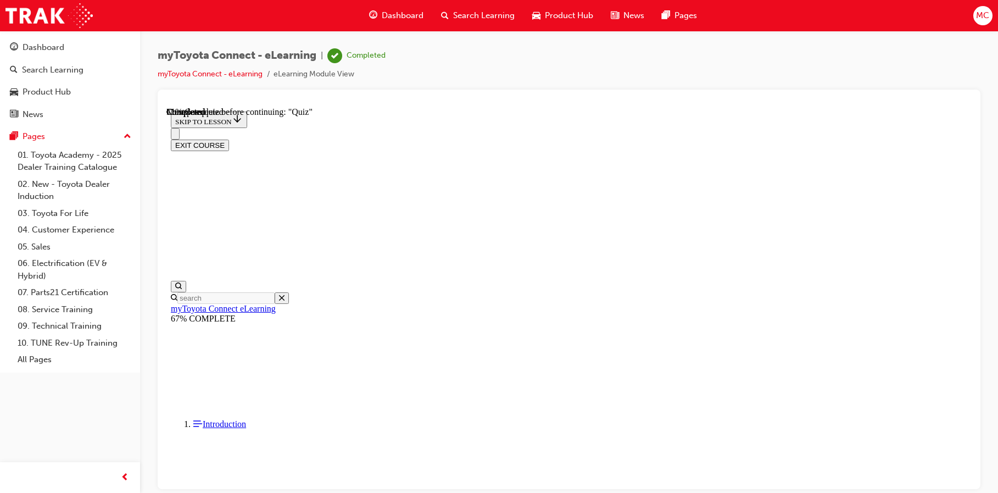
scroll to position [165, 0]
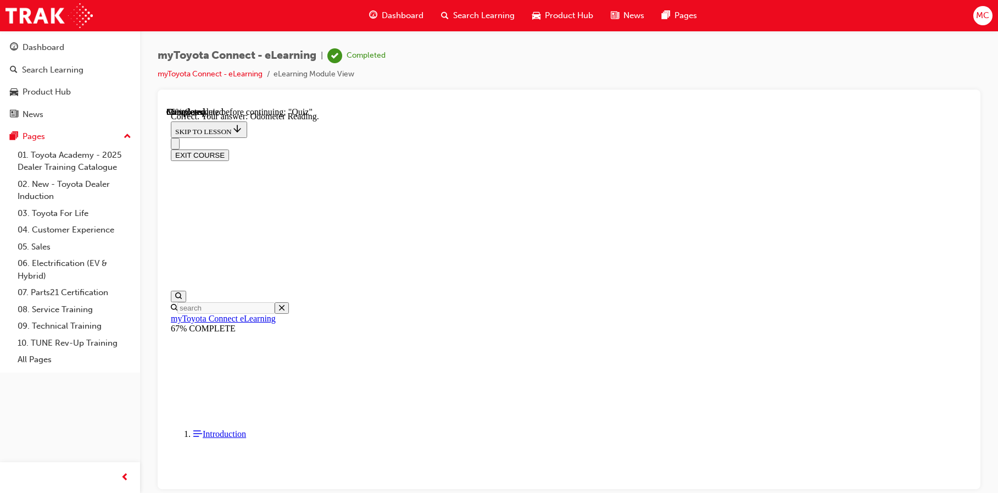
scroll to position [226, 0]
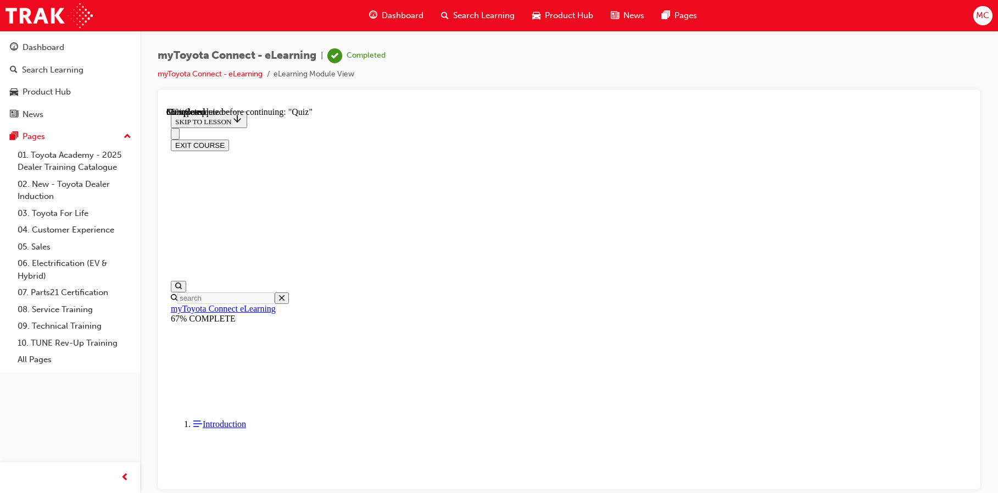
scroll to position [122, 0]
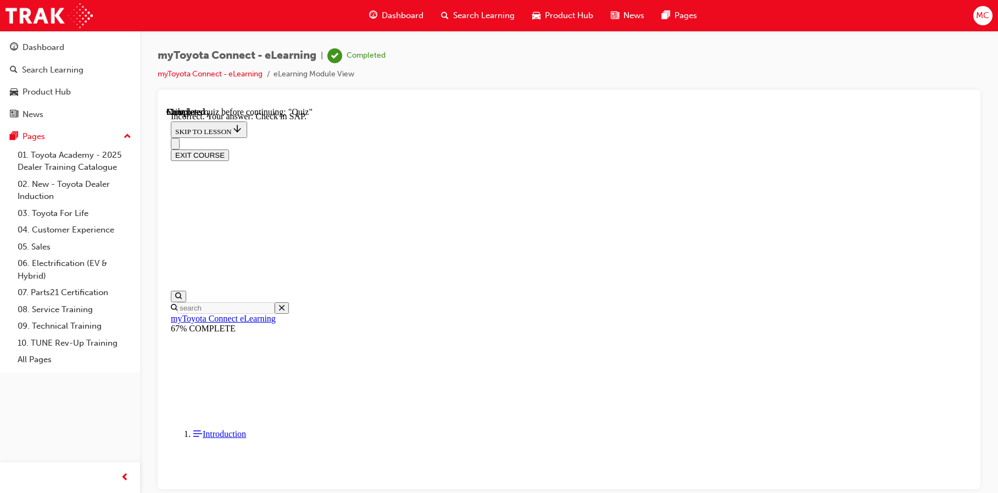
scroll to position [182, 0]
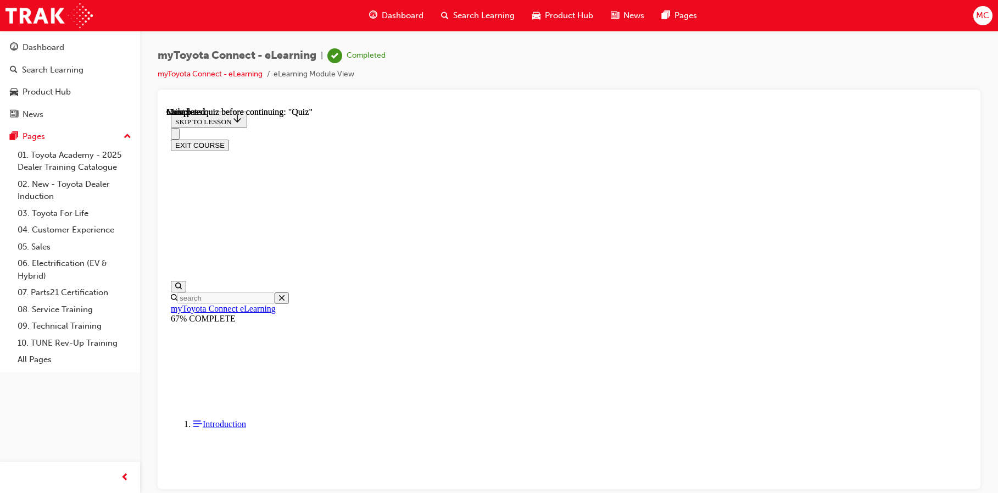
scroll to position [215, 0]
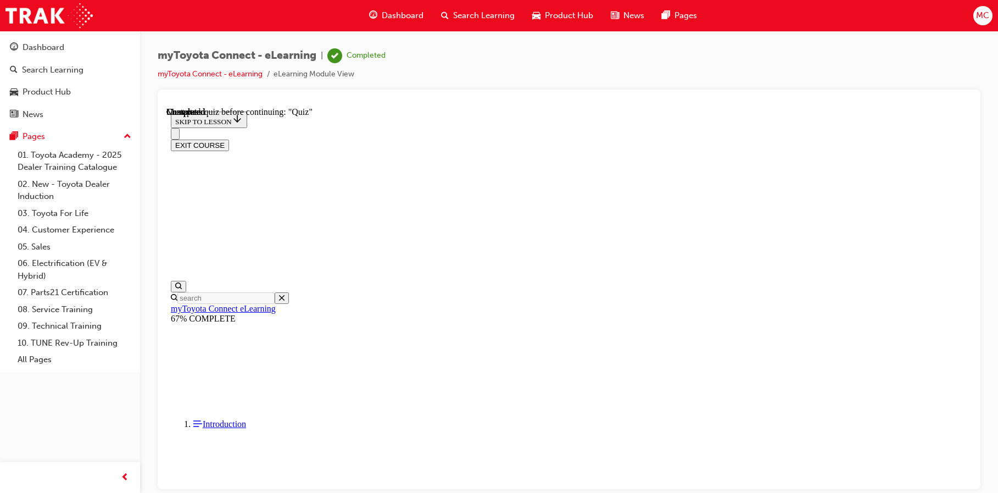
scroll to position [145, 0]
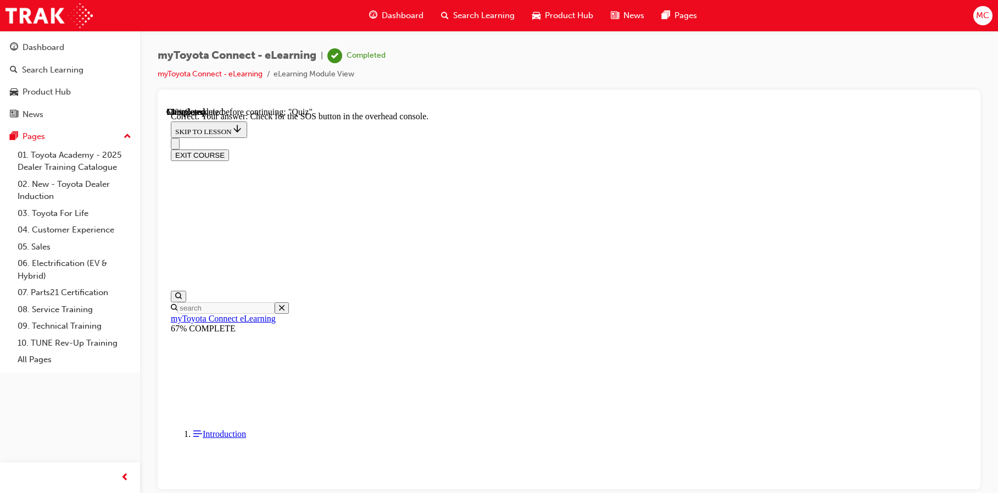
scroll to position [182, 0]
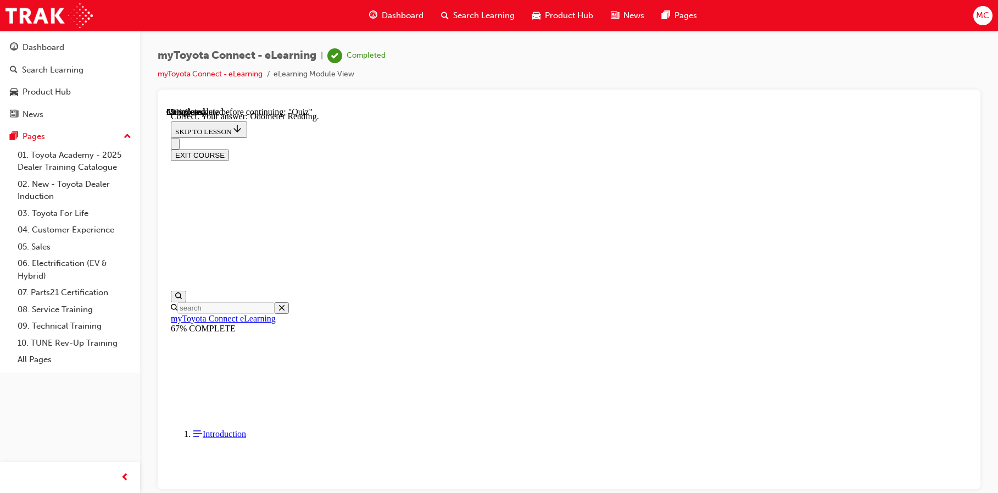
scroll to position [226, 0]
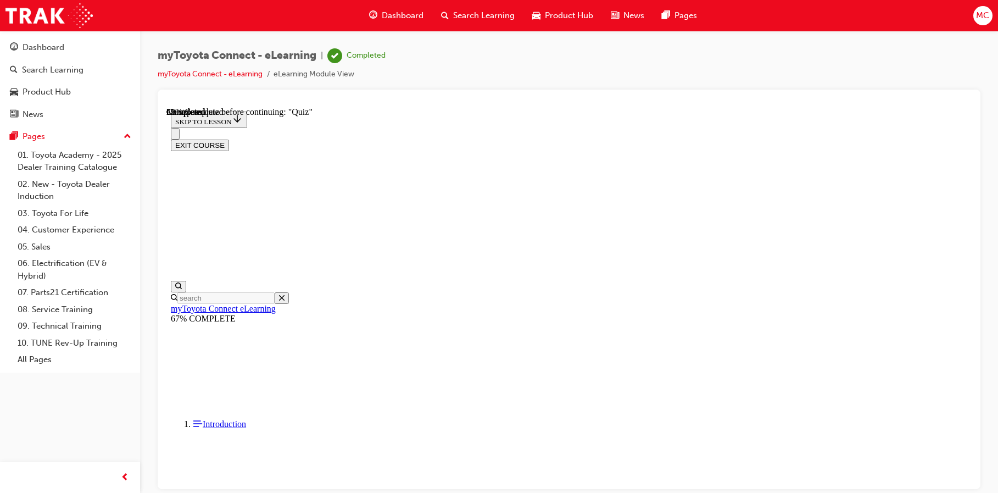
scroll to position [165, 0]
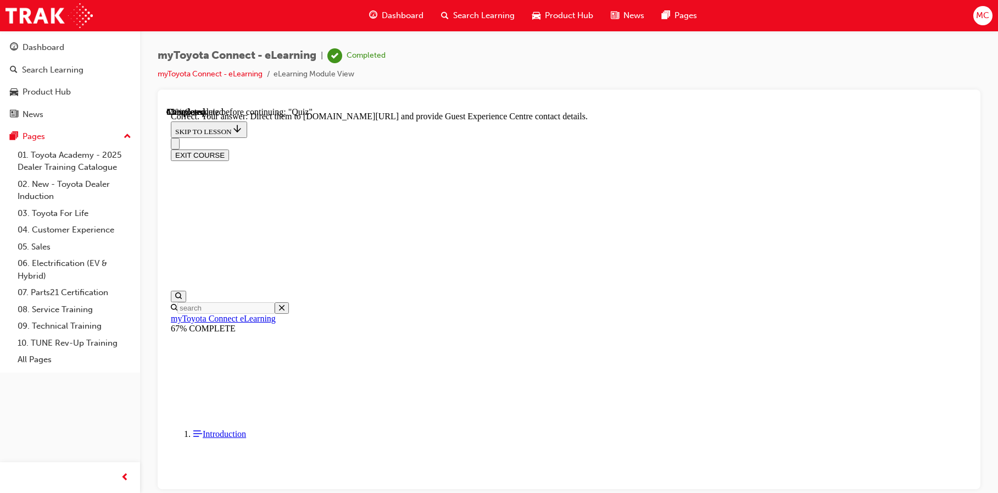
scroll to position [237, 0]
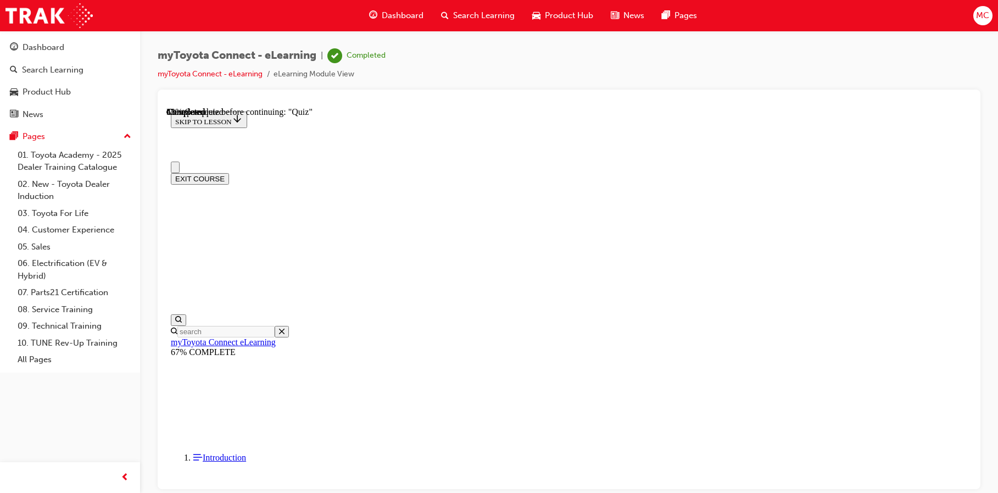
scroll to position [165, 0]
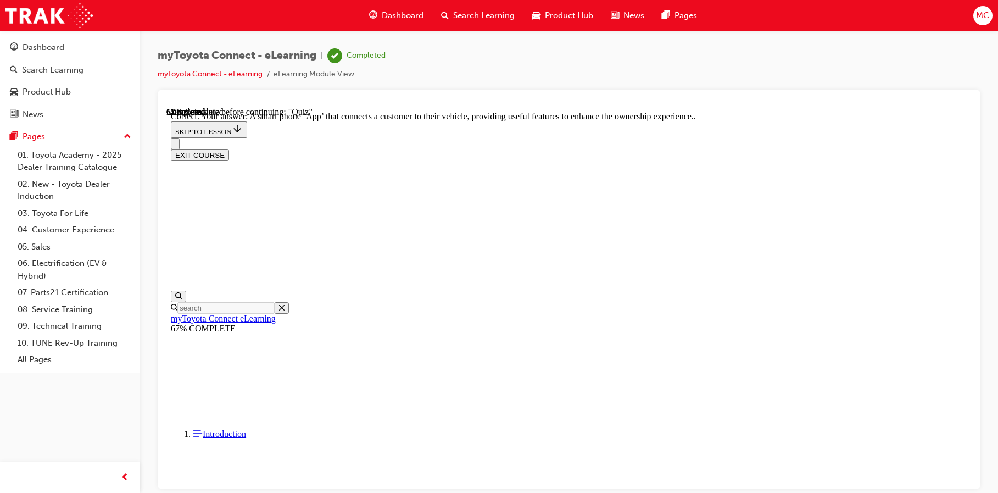
scroll to position [215, 0]
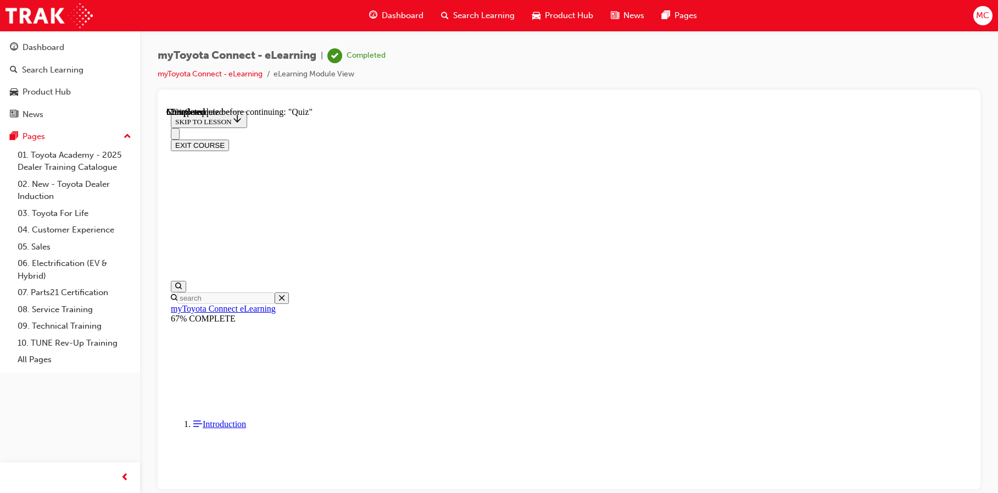
scroll to position [107, 0]
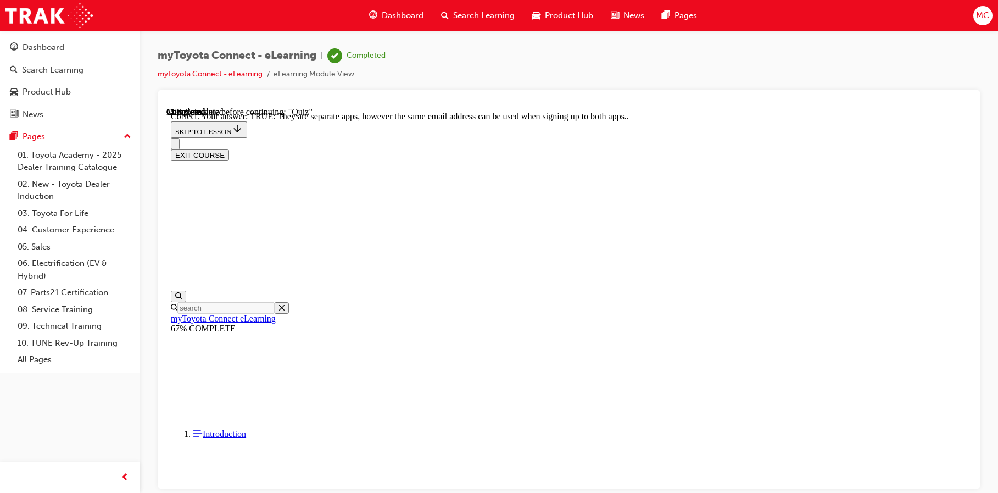
scroll to position [141, 0]
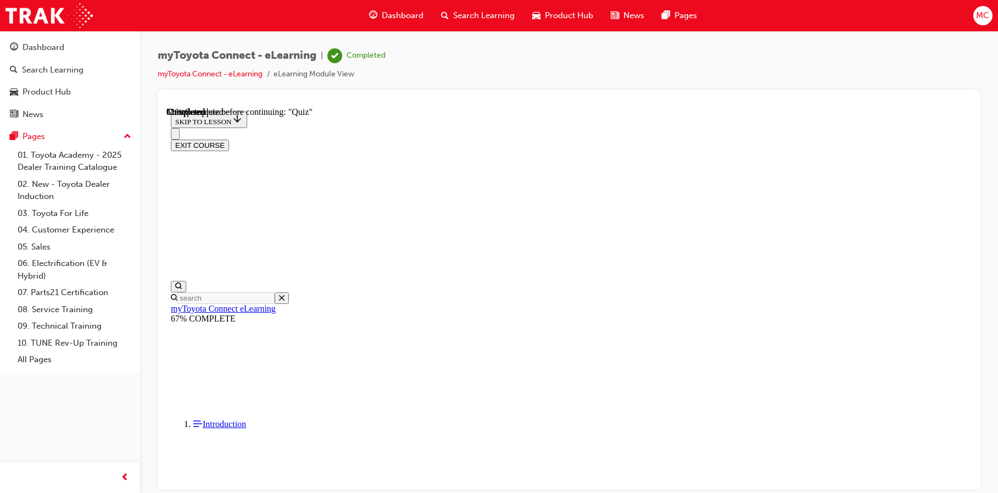
scroll to position [111, 0]
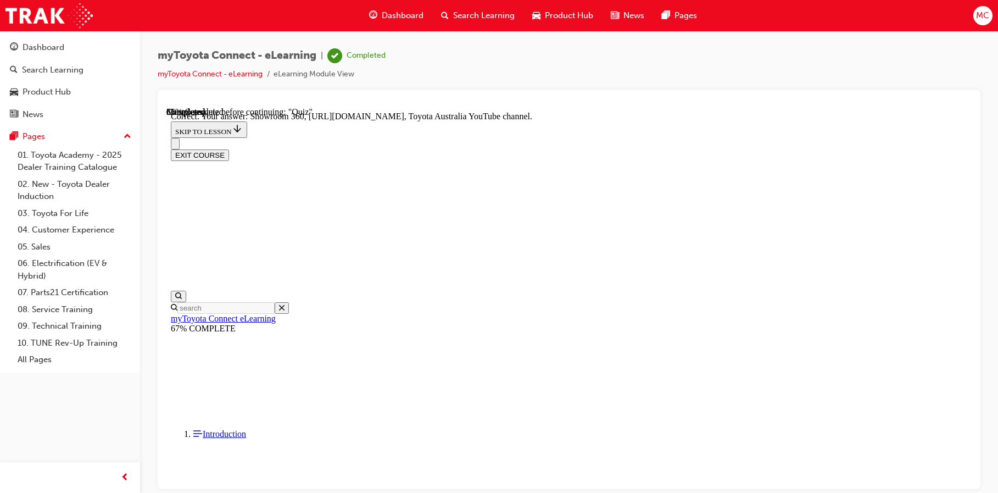
scroll to position [237, 0]
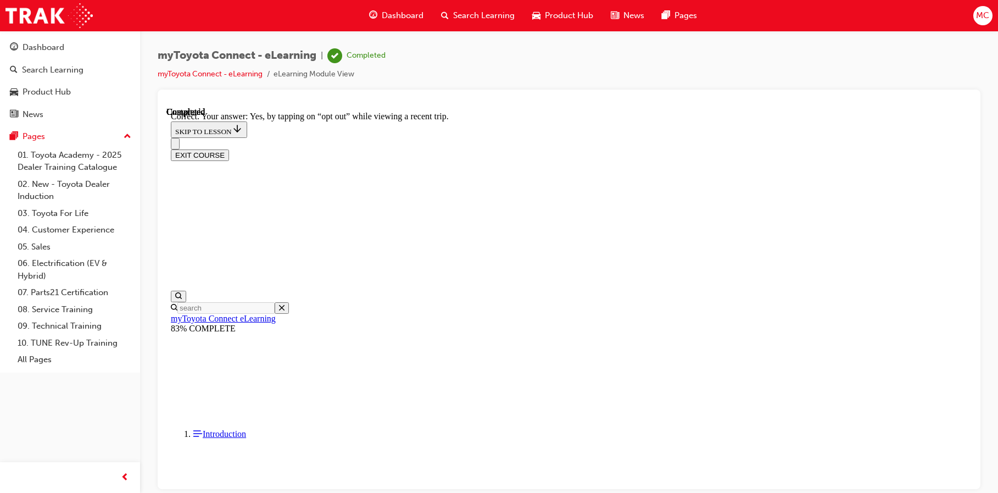
scroll to position [138, 0]
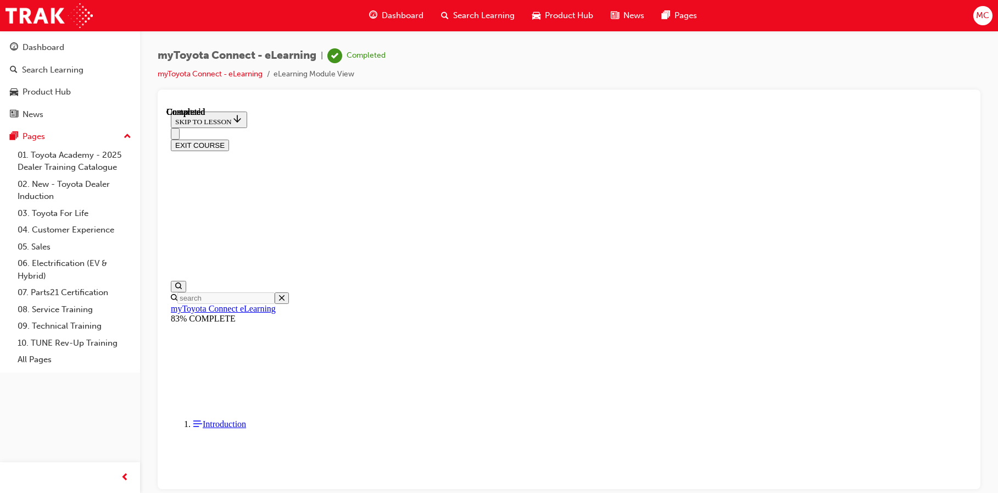
scroll to position [215, 0]
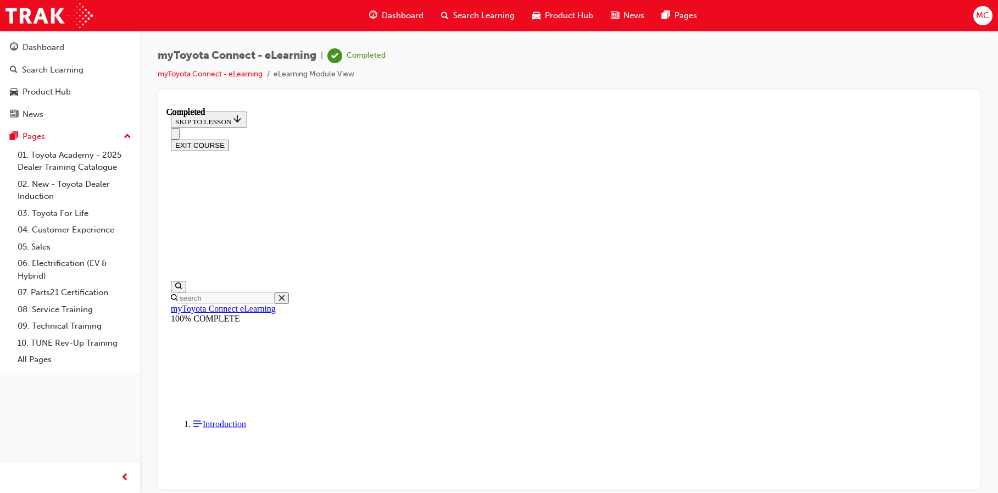
scroll to position [82, 0]
click at [229, 139] on button "EXIT COURSE" at bounding box center [200, 145] width 58 height 12
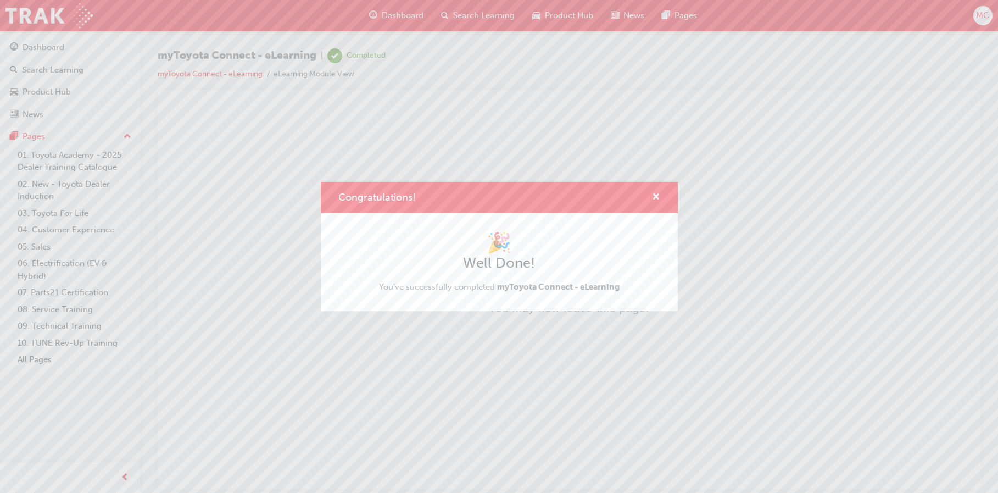
scroll to position [0, 0]
drag, startPoint x: 491, startPoint y: 177, endPoint x: 908, endPoint y: 288, distance: 431.4
click at [908, 288] on div "Congratulations! 🎉 Well Done! You've successfully completed myToyota Connect - …" at bounding box center [499, 246] width 998 height 493
